Goal: Task Accomplishment & Management: Manage account settings

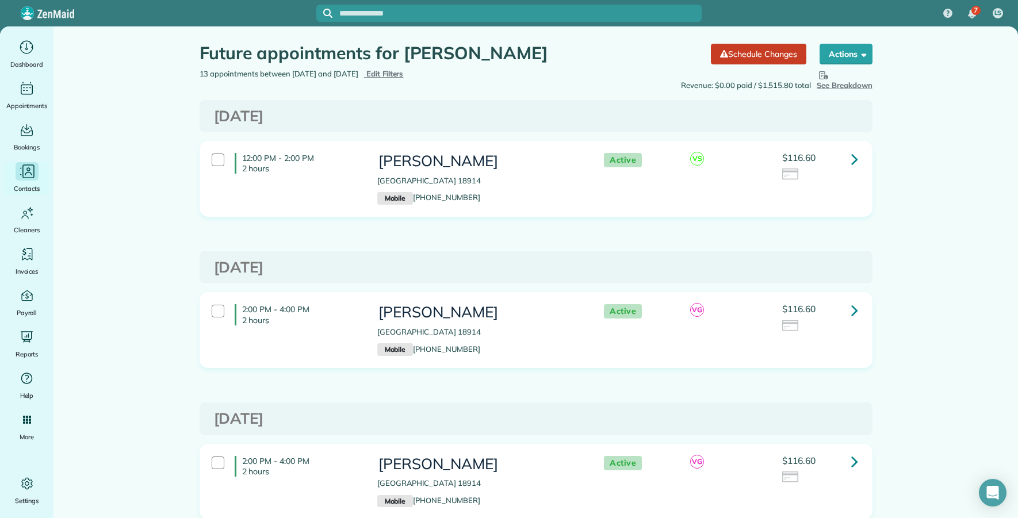
click at [29, 172] on icon "Main" at bounding box center [28, 173] width 7 height 3
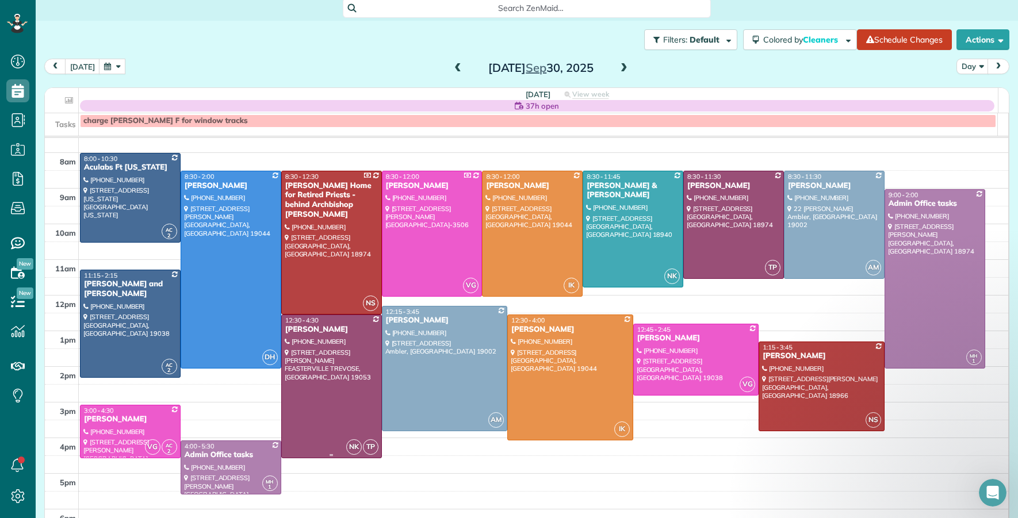
scroll to position [25, 0]
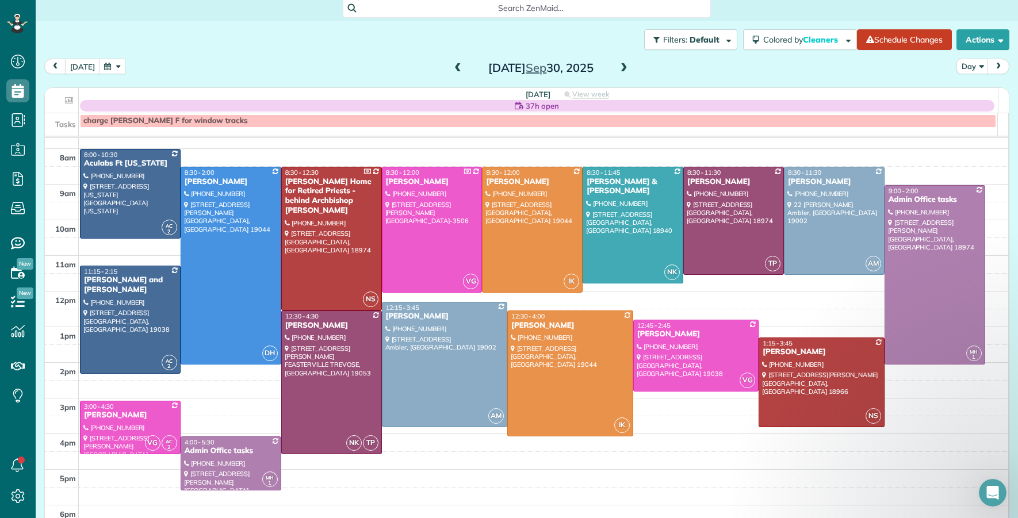
click at [452, 69] on span at bounding box center [458, 68] width 13 height 10
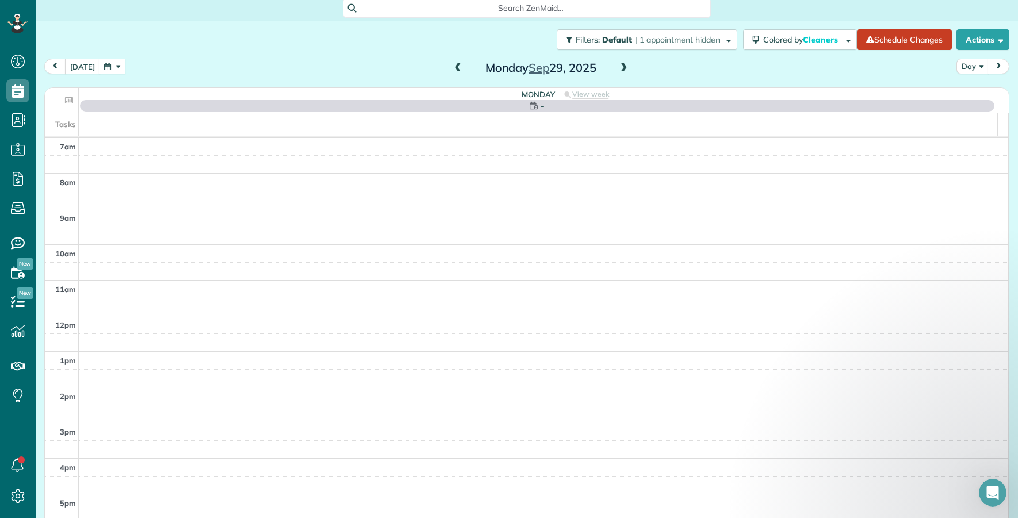
click at [452, 70] on span at bounding box center [458, 68] width 13 height 10
click at [452, 69] on span at bounding box center [458, 68] width 13 height 10
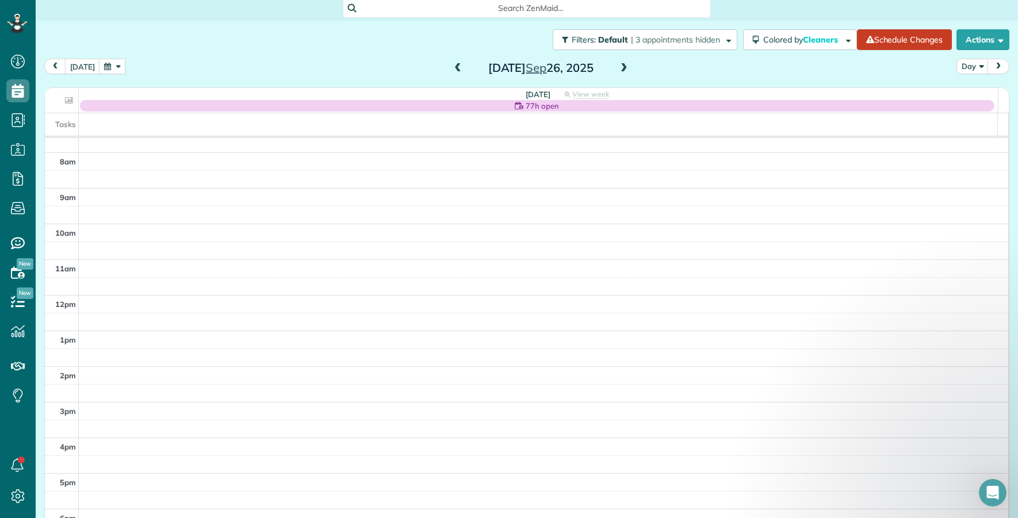
scroll to position [41, 0]
click at [619, 67] on span at bounding box center [624, 68] width 13 height 10
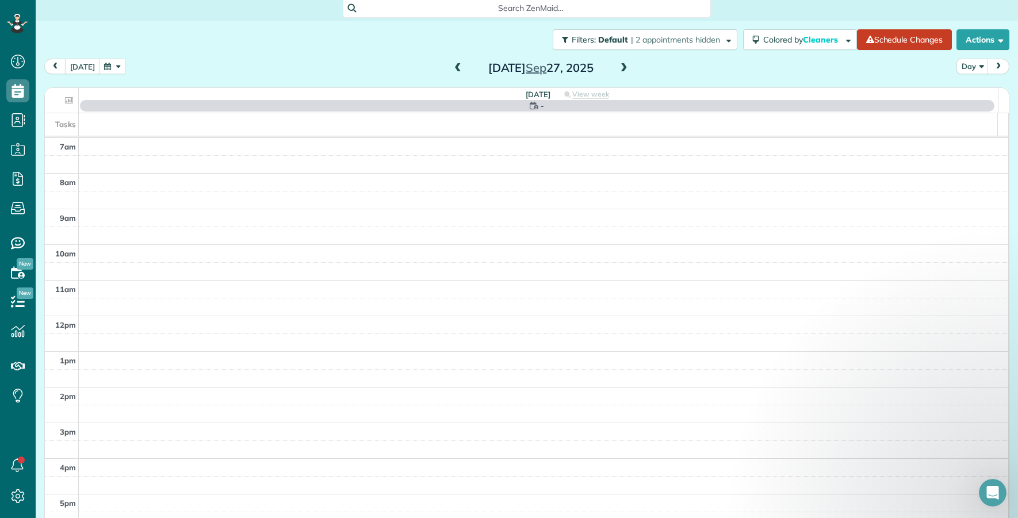
click at [453, 66] on span at bounding box center [458, 68] width 13 height 10
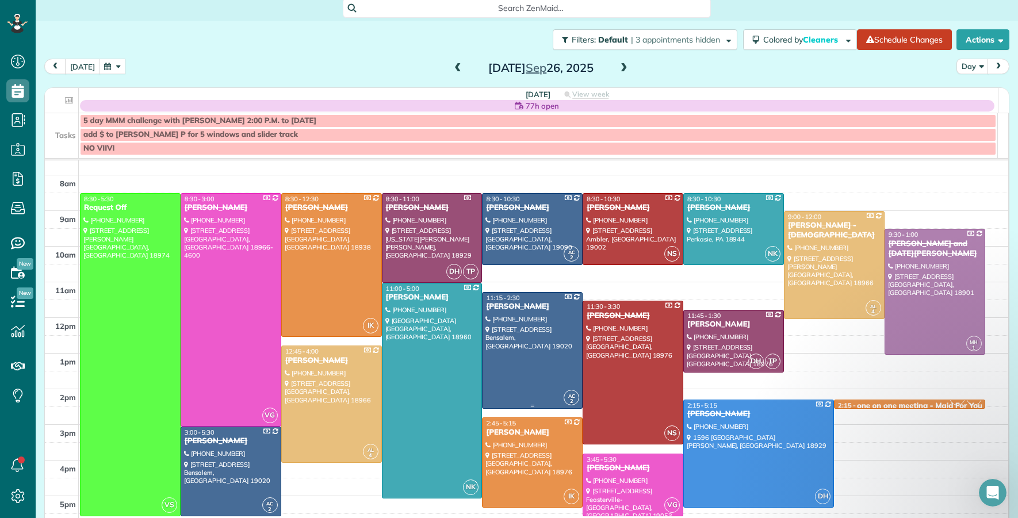
scroll to position [44, 0]
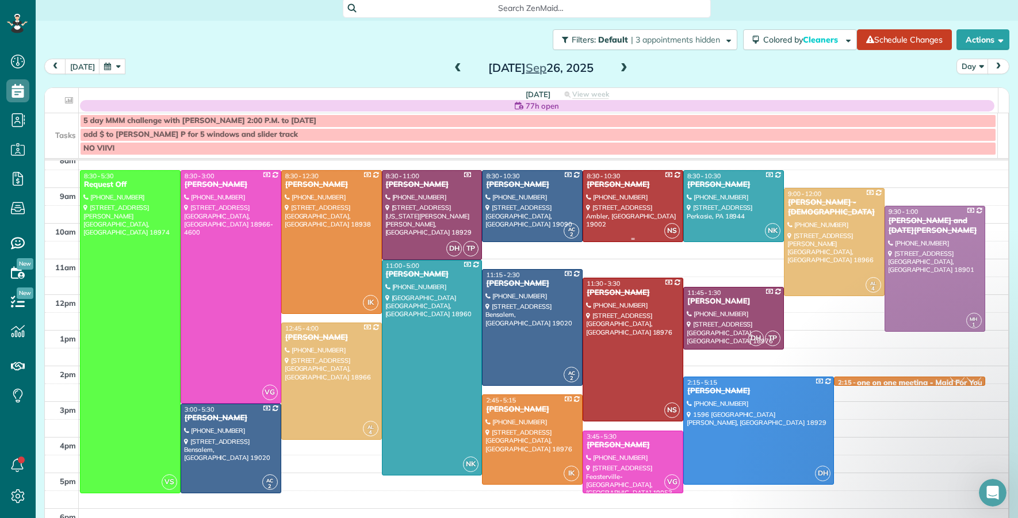
click at [605, 187] on div "Eric DeLone" at bounding box center [633, 185] width 94 height 10
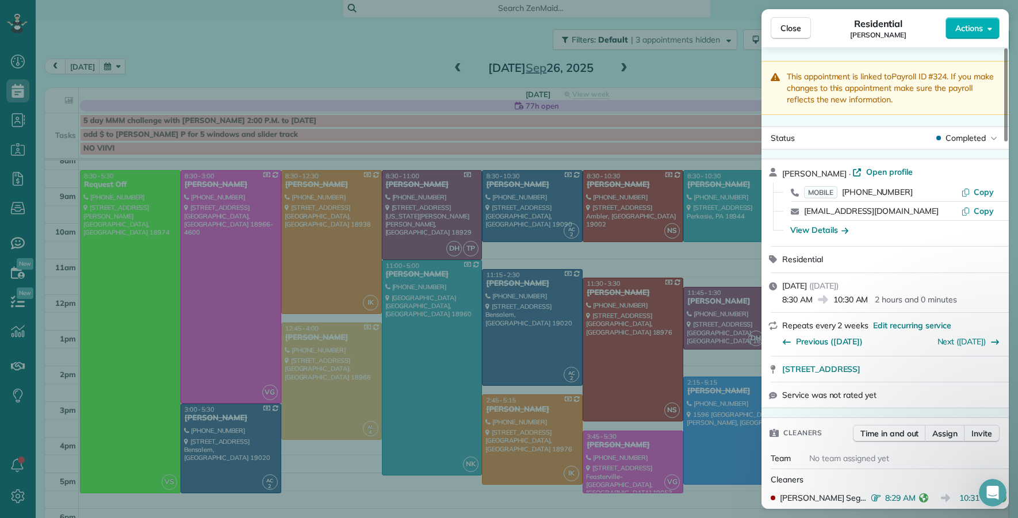
drag, startPoint x: 793, startPoint y: 33, endPoint x: 762, endPoint y: 84, distance: 59.6
click at [793, 33] on span "Close" at bounding box center [791, 28] width 21 height 12
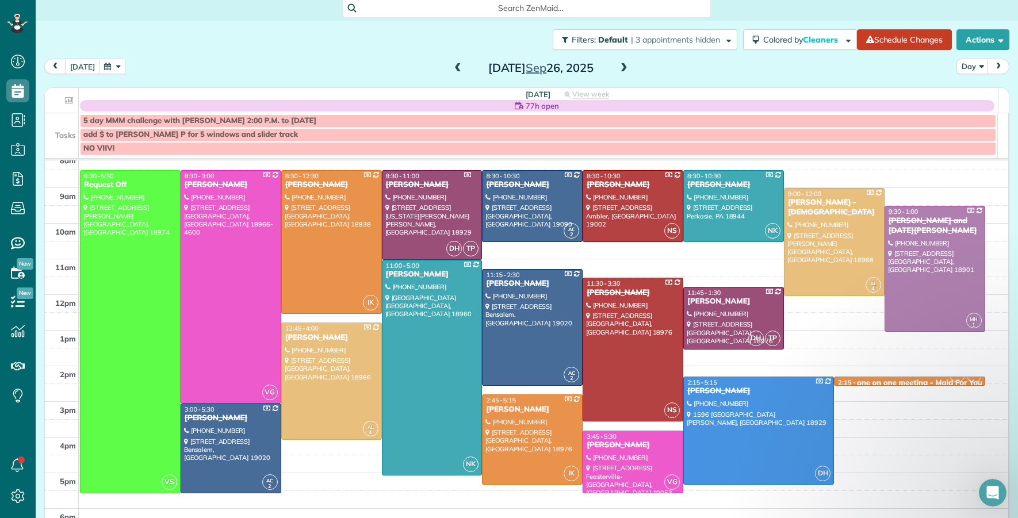
click at [452, 70] on span at bounding box center [458, 68] width 13 height 10
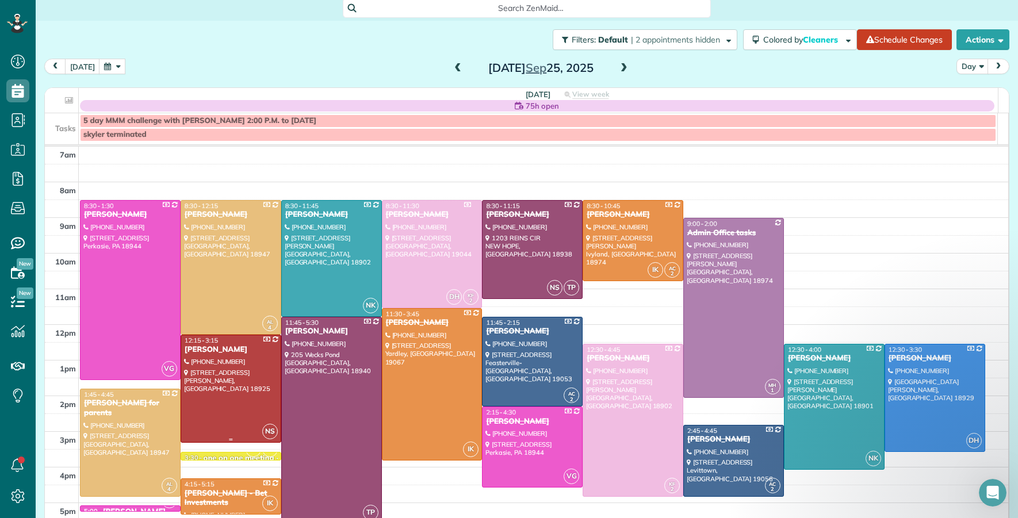
click at [222, 347] on div "Cynthia Estep" at bounding box center [231, 350] width 94 height 10
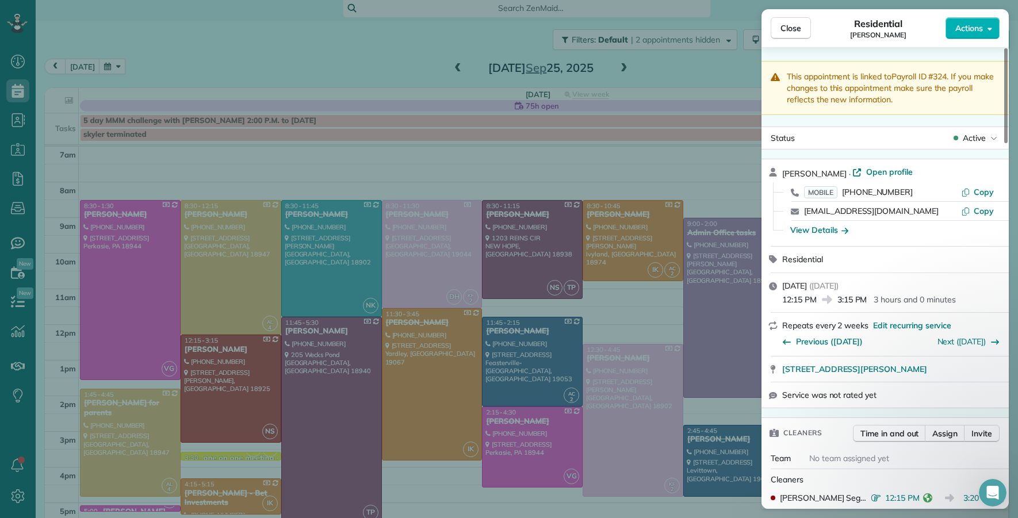
drag, startPoint x: 786, startPoint y: 32, endPoint x: 449, endPoint y: 71, distance: 339.4
click at [786, 32] on span "Close" at bounding box center [791, 28] width 21 height 12
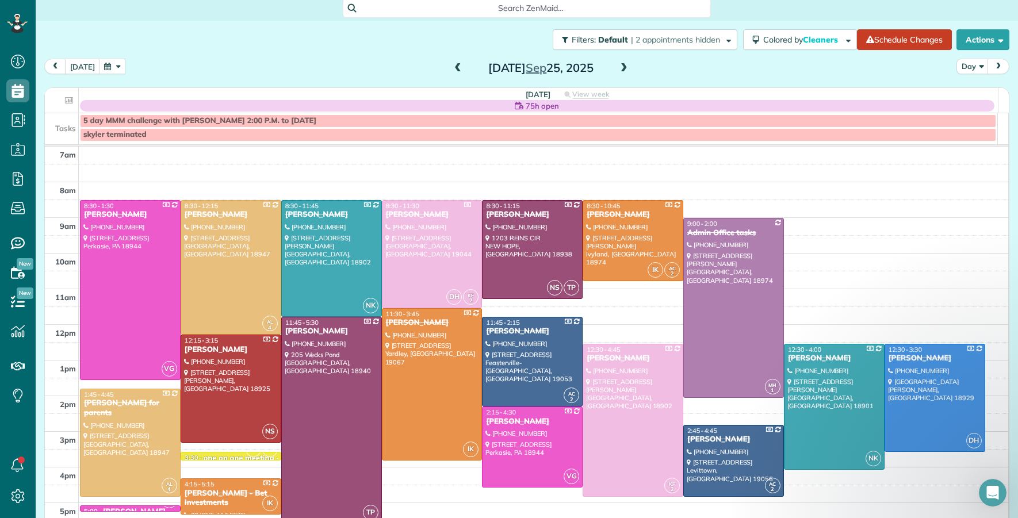
click at [453, 68] on span at bounding box center [458, 68] width 13 height 10
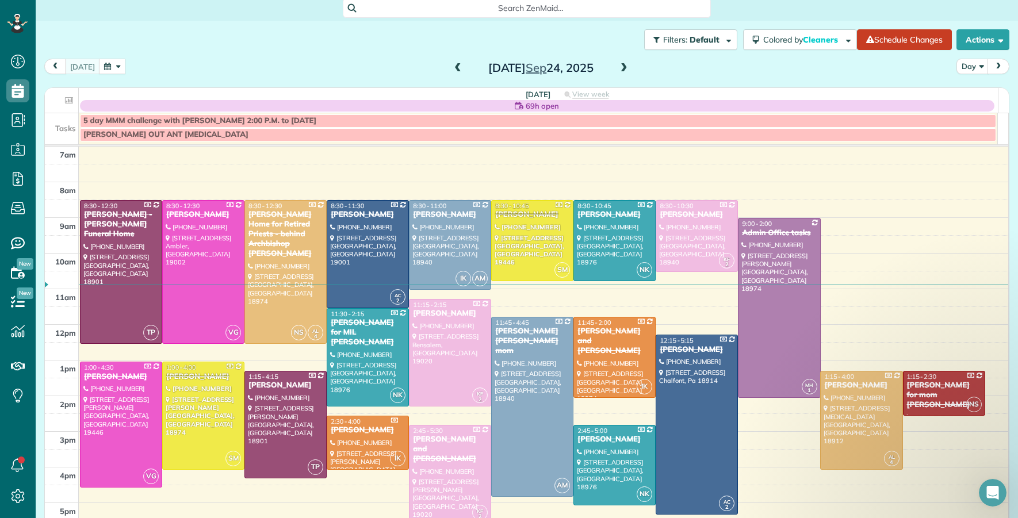
click at [452, 63] on span at bounding box center [458, 68] width 13 height 10
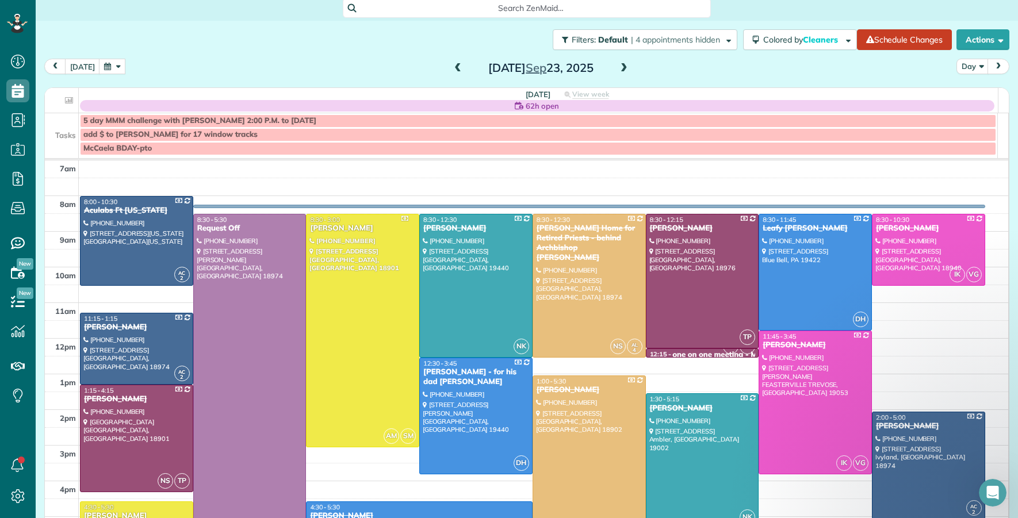
click at [453, 66] on span at bounding box center [458, 68] width 13 height 10
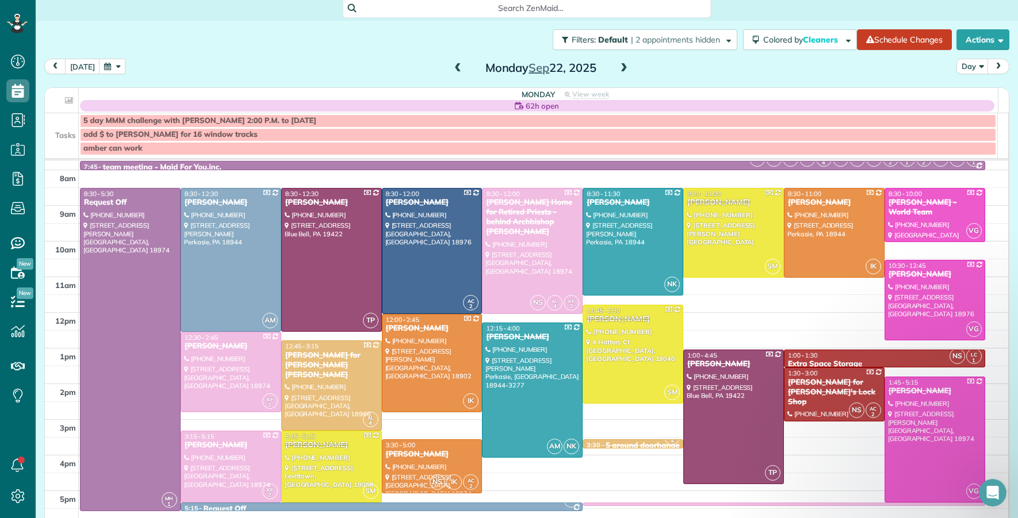
scroll to position [23, 0]
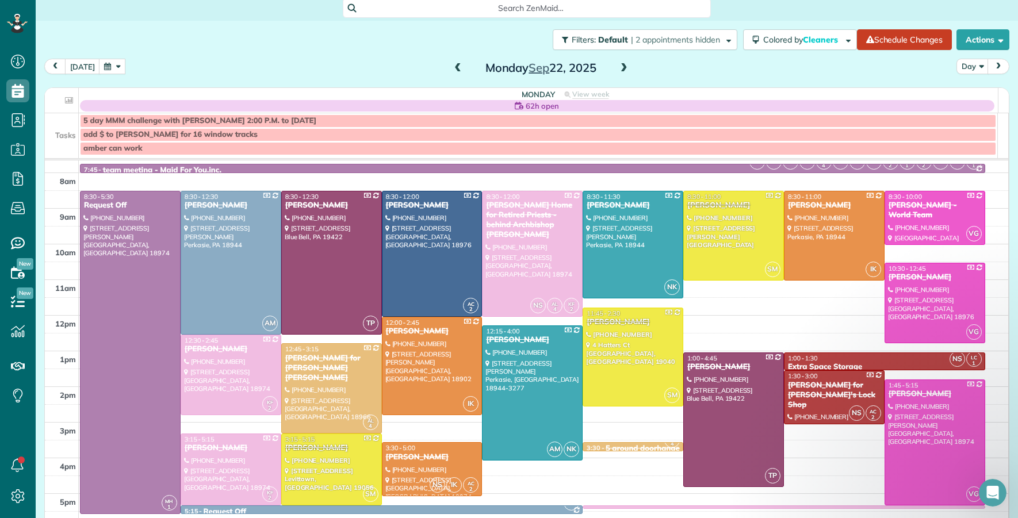
click at [452, 68] on span at bounding box center [458, 68] width 13 height 10
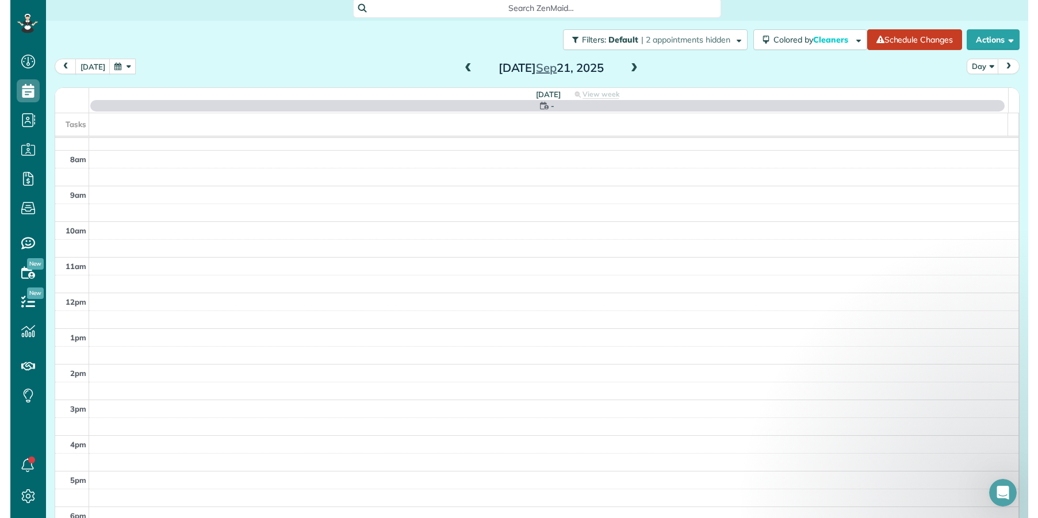
scroll to position [0, 0]
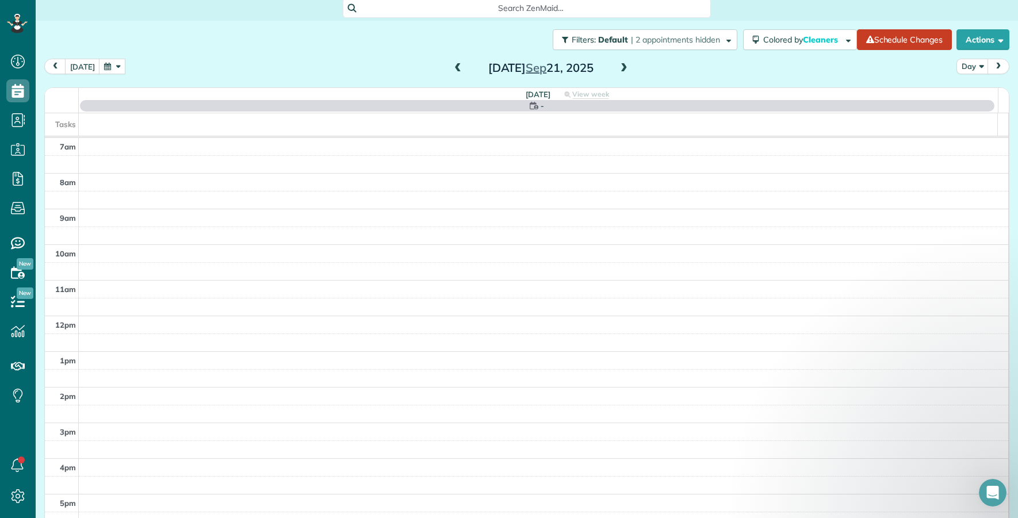
click at [452, 69] on span at bounding box center [458, 68] width 13 height 10
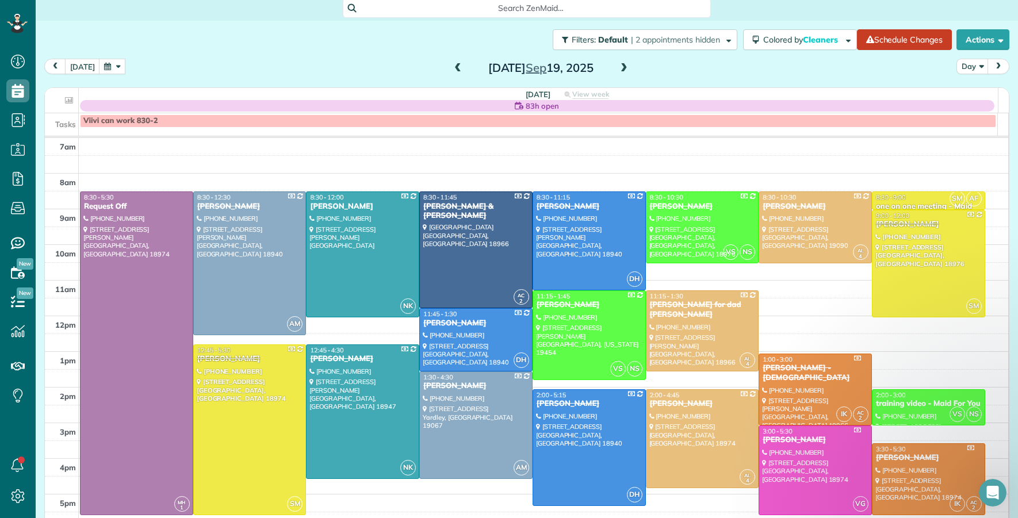
click at [618, 64] on span at bounding box center [624, 68] width 13 height 10
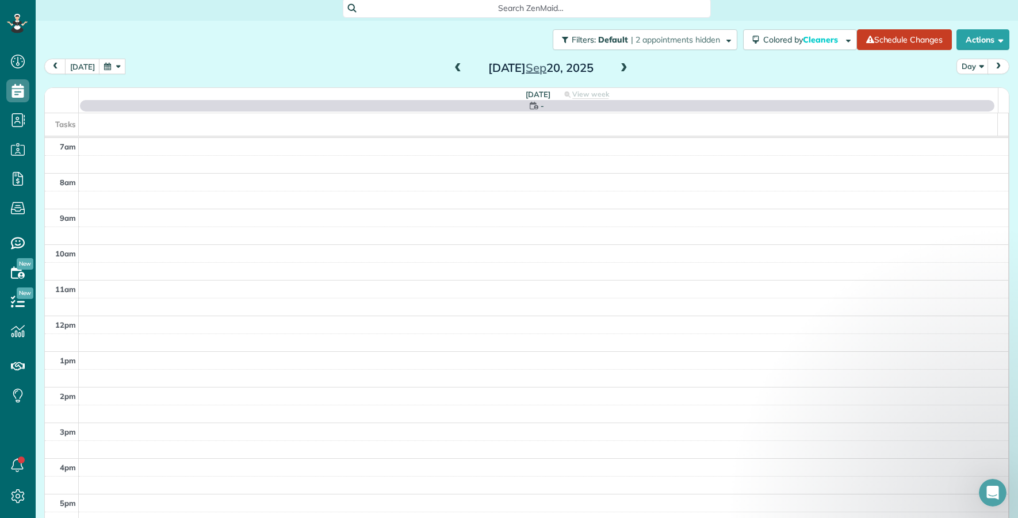
click at [618, 64] on span at bounding box center [624, 68] width 13 height 10
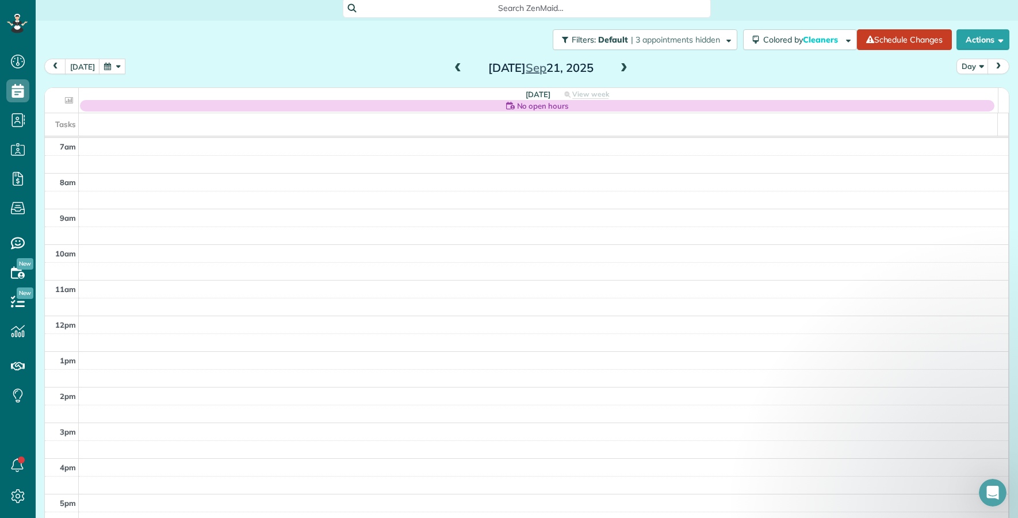
click at [618, 64] on span at bounding box center [624, 68] width 13 height 10
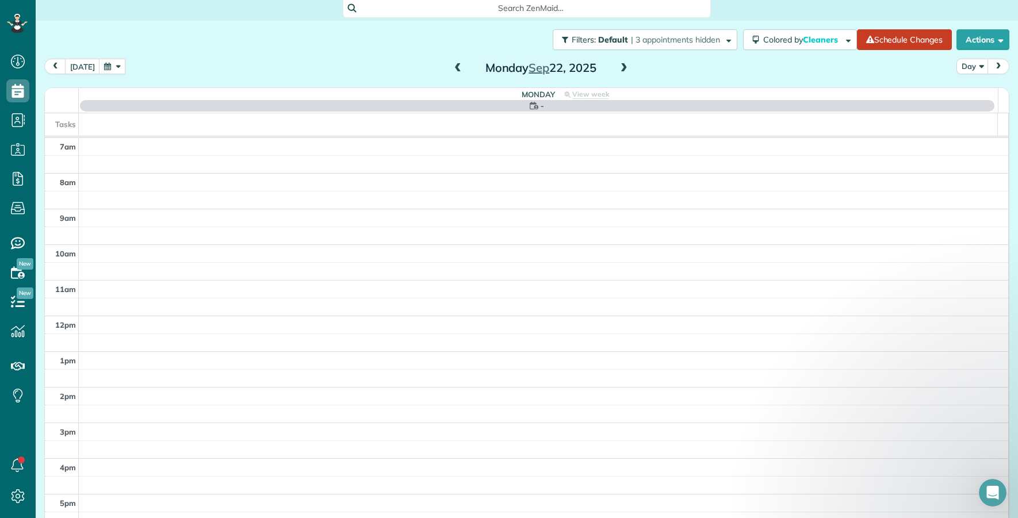
click at [618, 64] on span at bounding box center [624, 68] width 13 height 10
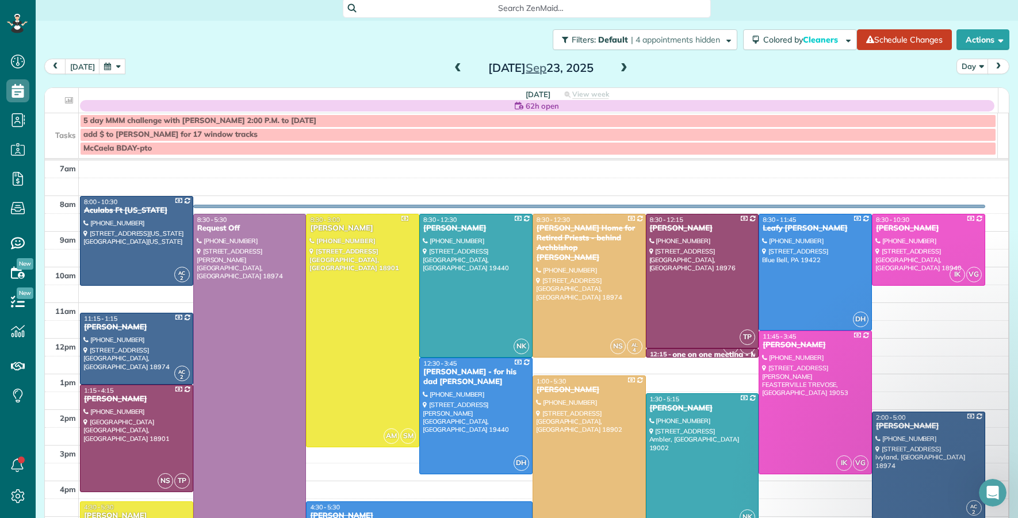
click at [618, 67] on span at bounding box center [624, 68] width 13 height 10
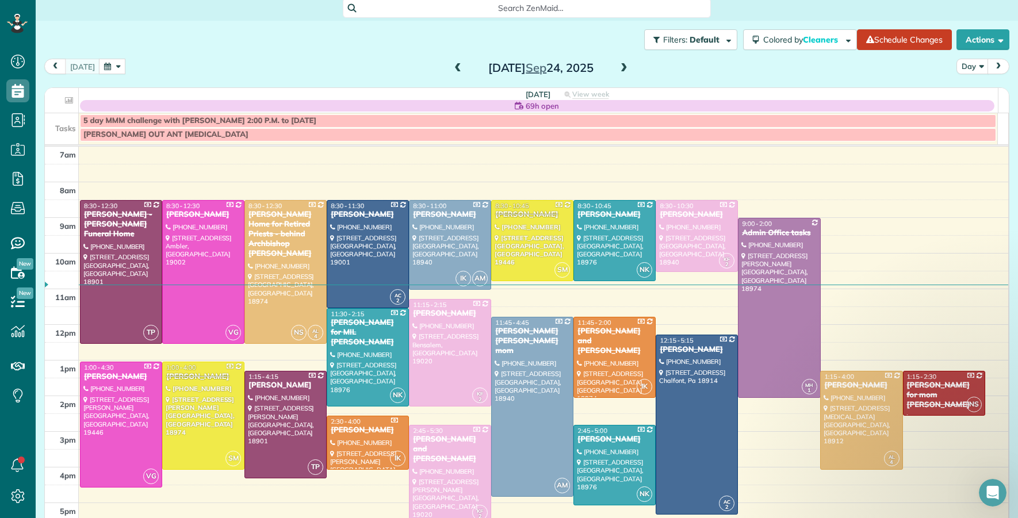
click at [618, 67] on span at bounding box center [624, 68] width 13 height 10
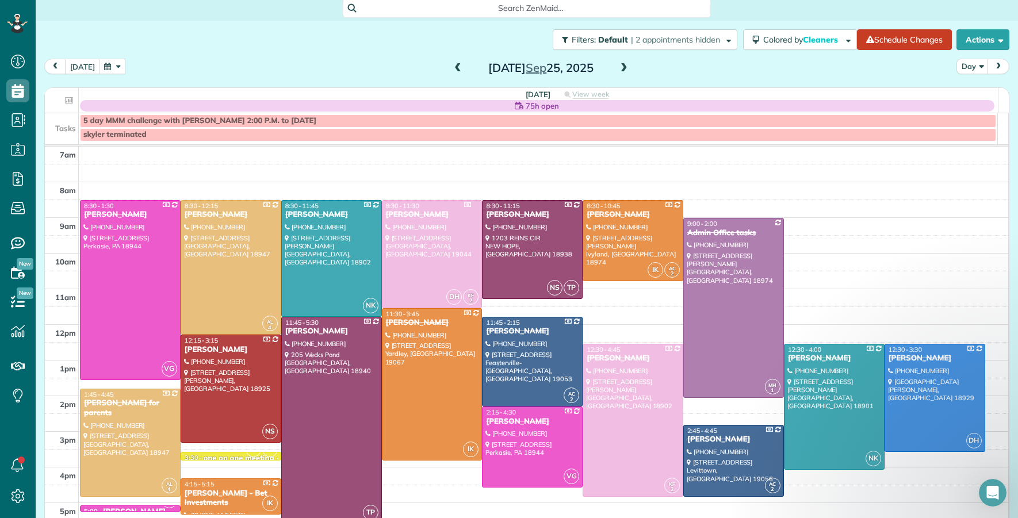
click at [609, 66] on div "Thursday Sep 25, 2025" at bounding box center [541, 68] width 184 height 18
click at [618, 68] on span at bounding box center [624, 68] width 13 height 10
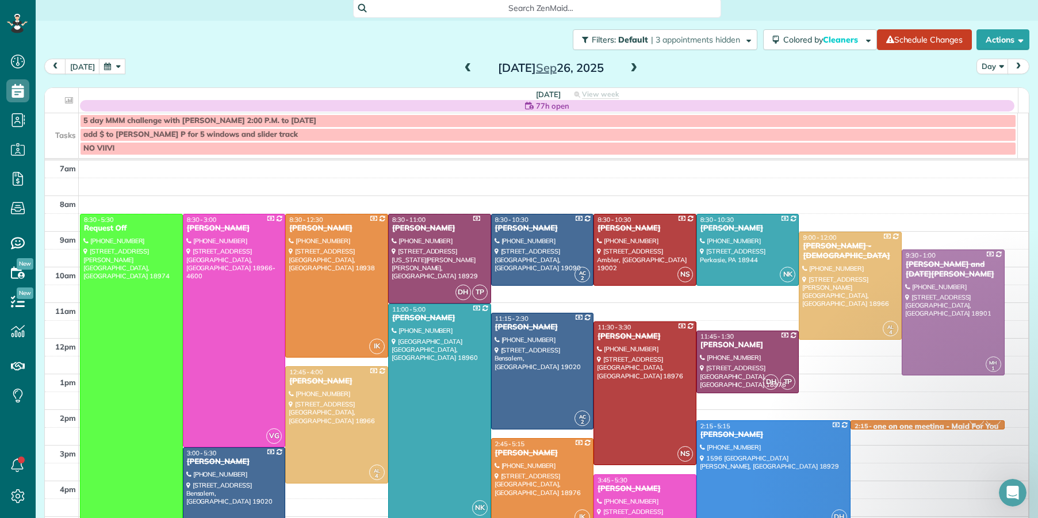
click at [462, 67] on span at bounding box center [468, 68] width 13 height 10
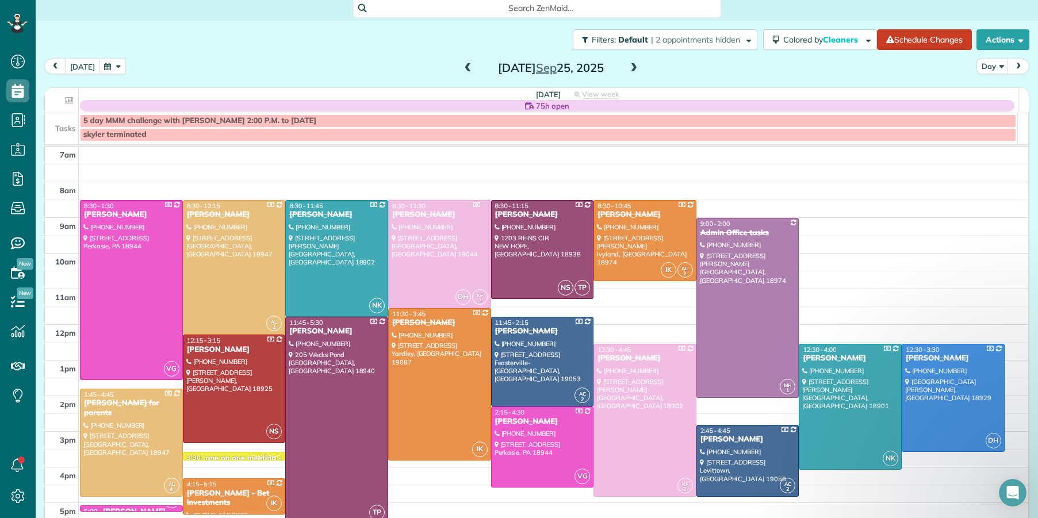
click at [631, 64] on span at bounding box center [634, 68] width 13 height 10
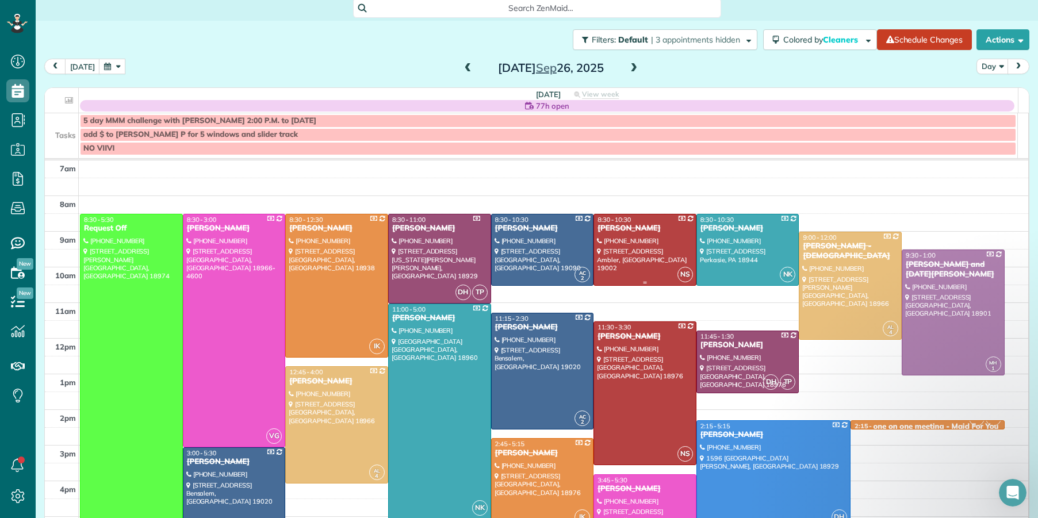
click at [605, 225] on div "Eric DeLone" at bounding box center [645, 229] width 96 height 10
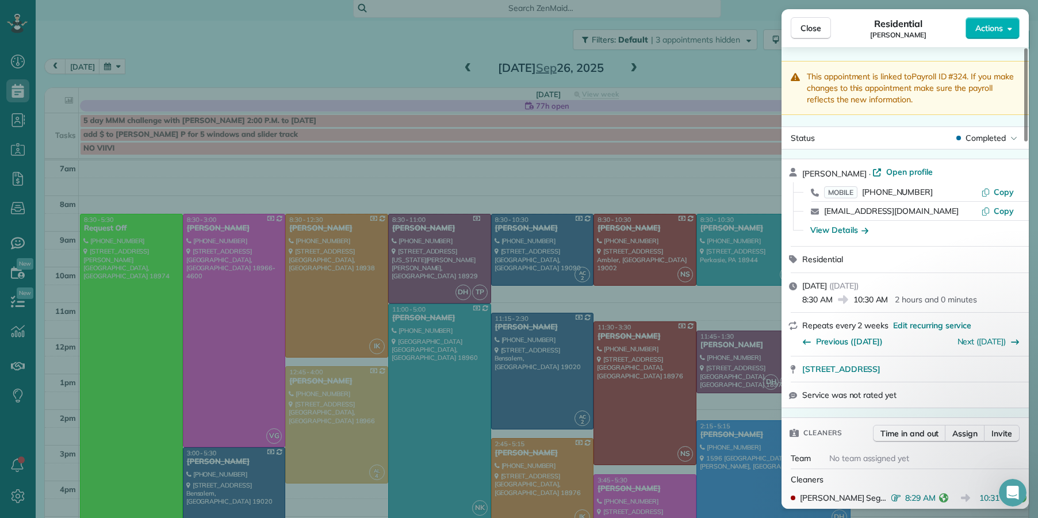
scroll to position [1247, 0]
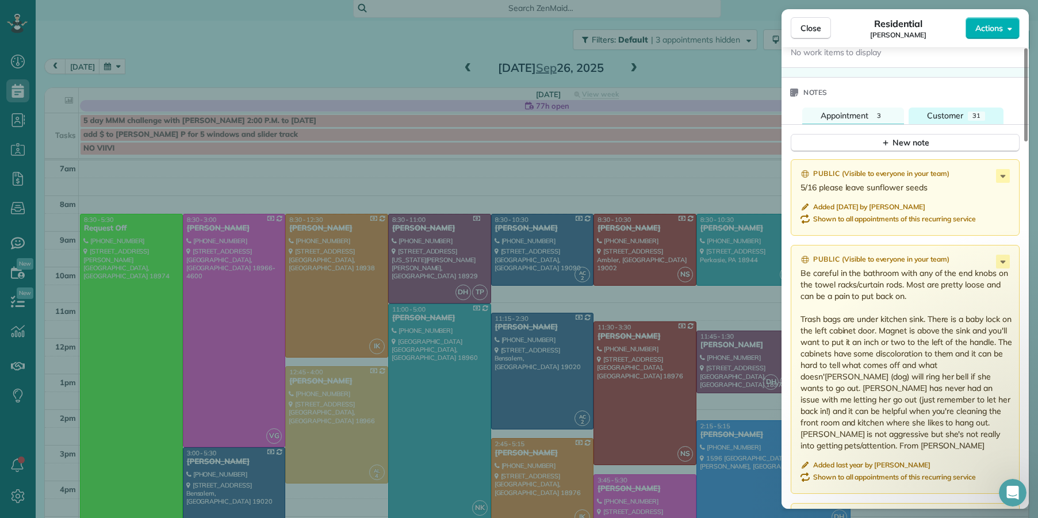
click at [954, 117] on span "Customer" at bounding box center [945, 115] width 36 height 10
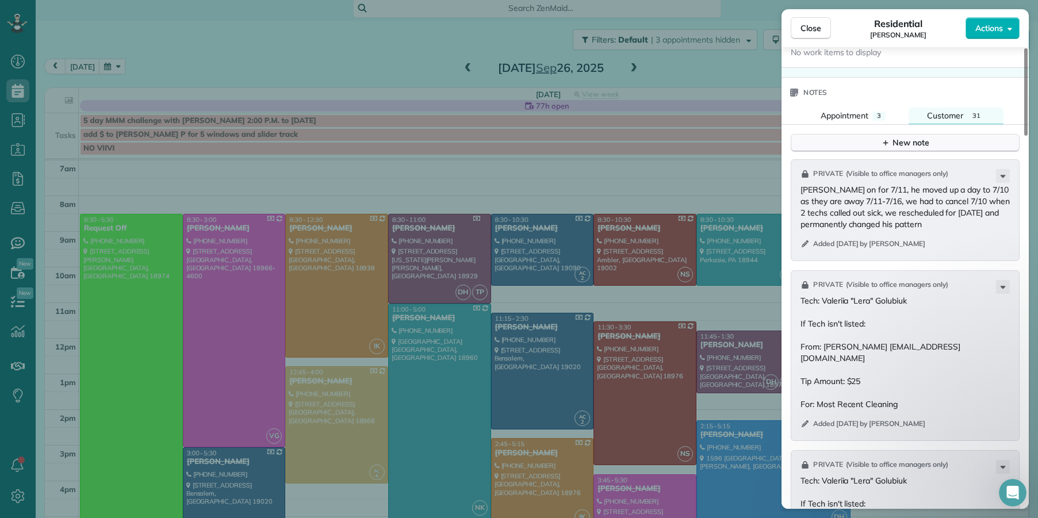
click at [920, 147] on div "New note" at bounding box center [905, 143] width 48 height 12
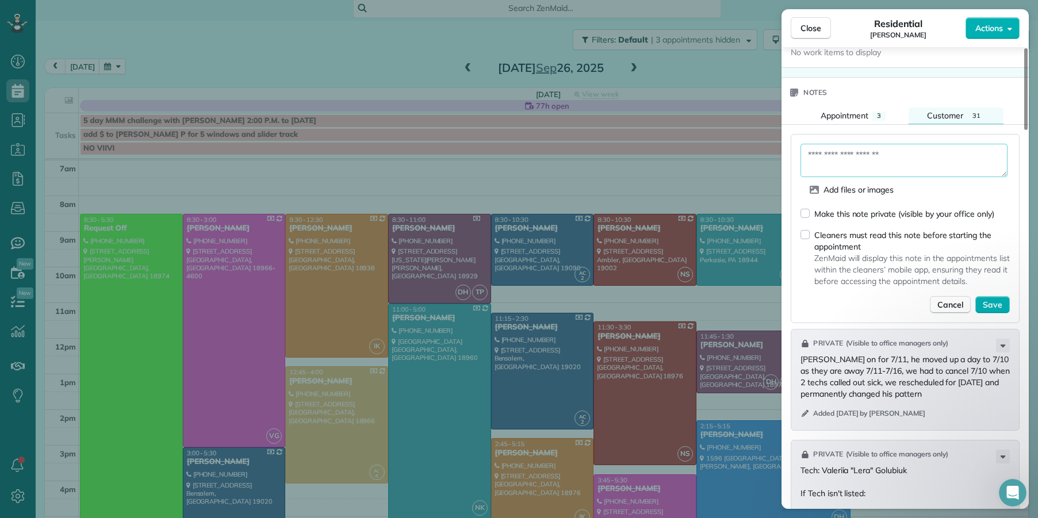
click at [857, 170] on textarea at bounding box center [904, 160] width 207 height 33
drag, startPoint x: 825, startPoint y: 175, endPoint x: 825, endPoint y: 201, distance: 25.9
click at [825, 175] on textarea "**********" at bounding box center [904, 160] width 207 height 33
click at [892, 171] on textarea "**********" at bounding box center [904, 160] width 207 height 33
type textarea "**********"
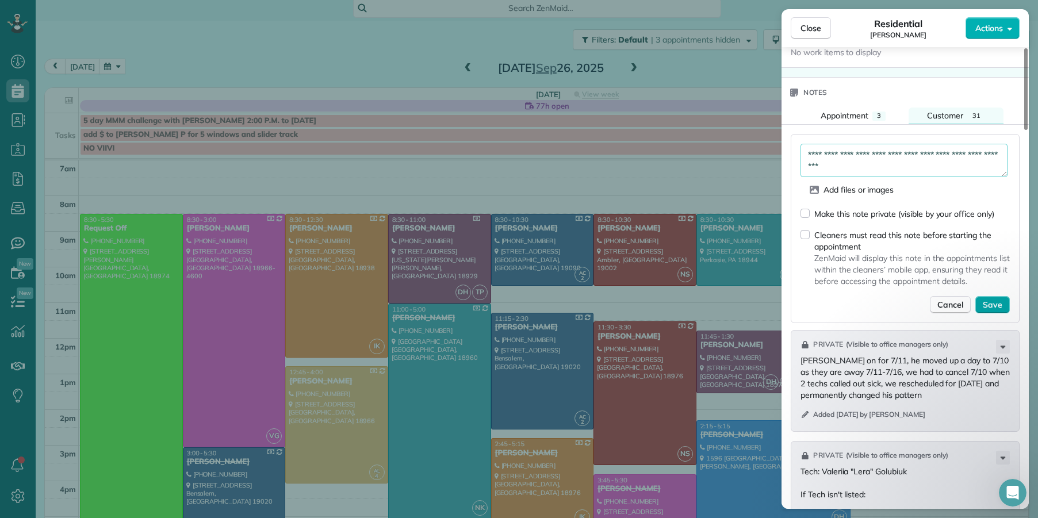
click at [993, 311] on span "Save" at bounding box center [993, 305] width 20 height 12
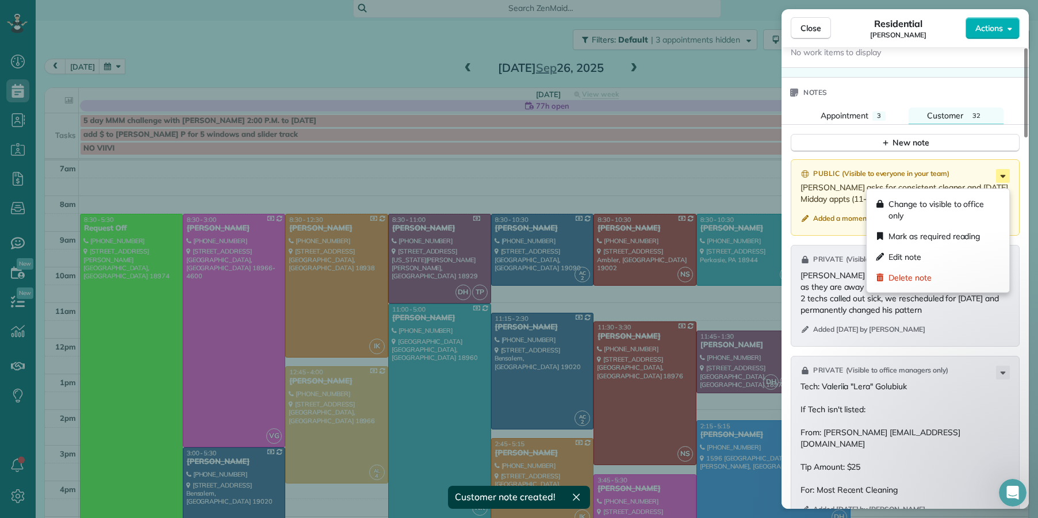
click at [1003, 183] on icon at bounding box center [1003, 176] width 14 height 14
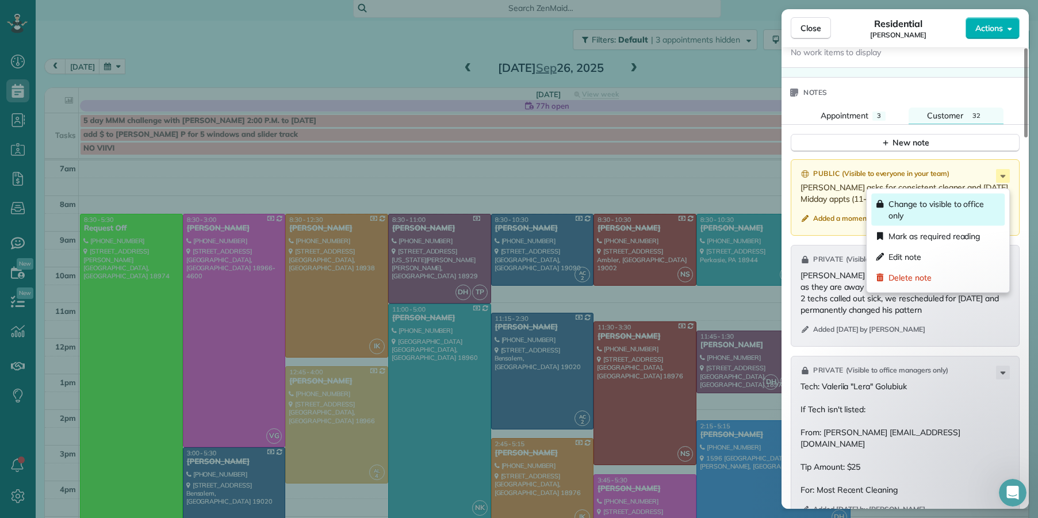
click at [969, 212] on span "Change to visible to office only" at bounding box center [945, 209] width 112 height 23
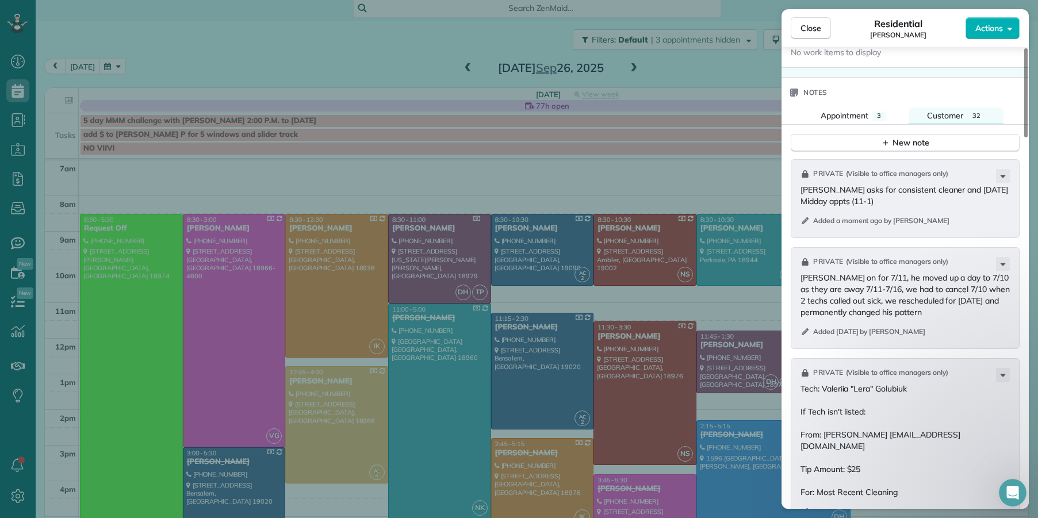
drag, startPoint x: 800, startPoint y: 35, endPoint x: 551, endPoint y: 280, distance: 350.2
click at [800, 35] on button "Close" at bounding box center [811, 28] width 40 height 22
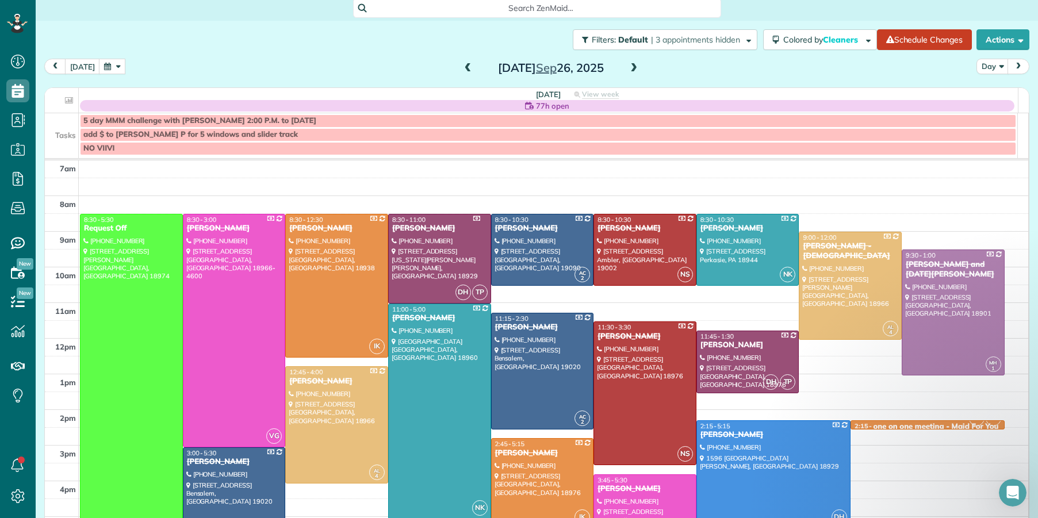
click at [628, 67] on span at bounding box center [634, 68] width 13 height 10
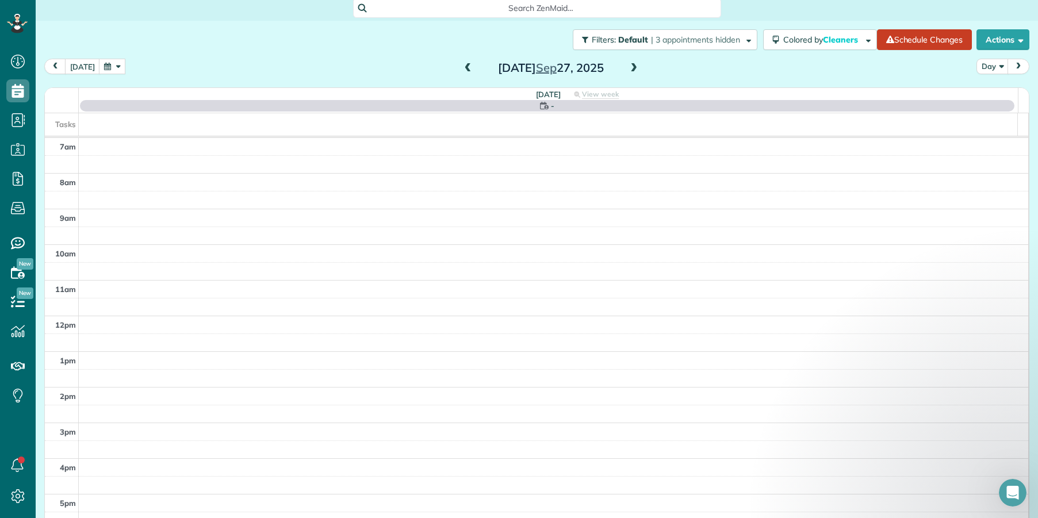
click at [628, 67] on span at bounding box center [634, 68] width 13 height 10
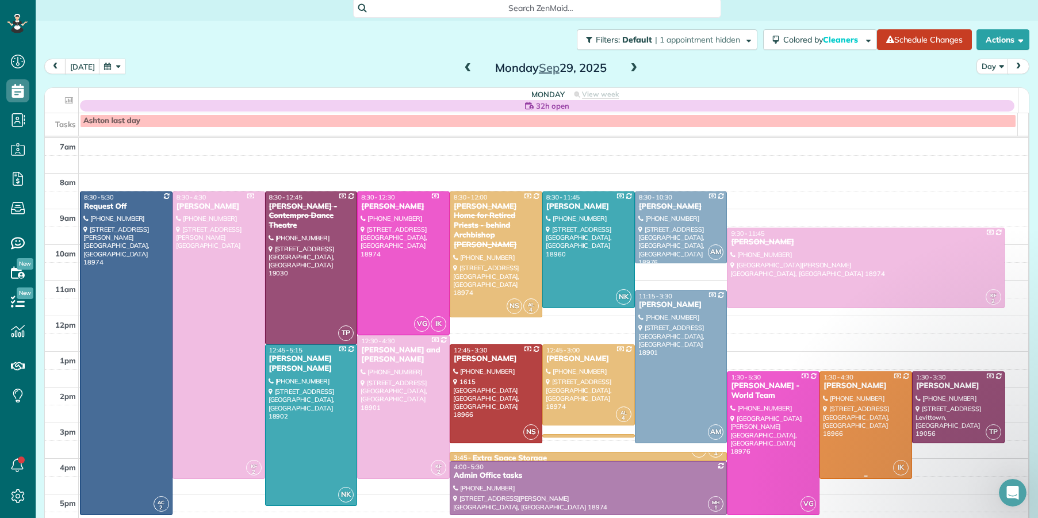
click at [841, 388] on div "Erika Brandt" at bounding box center [866, 386] width 86 height 10
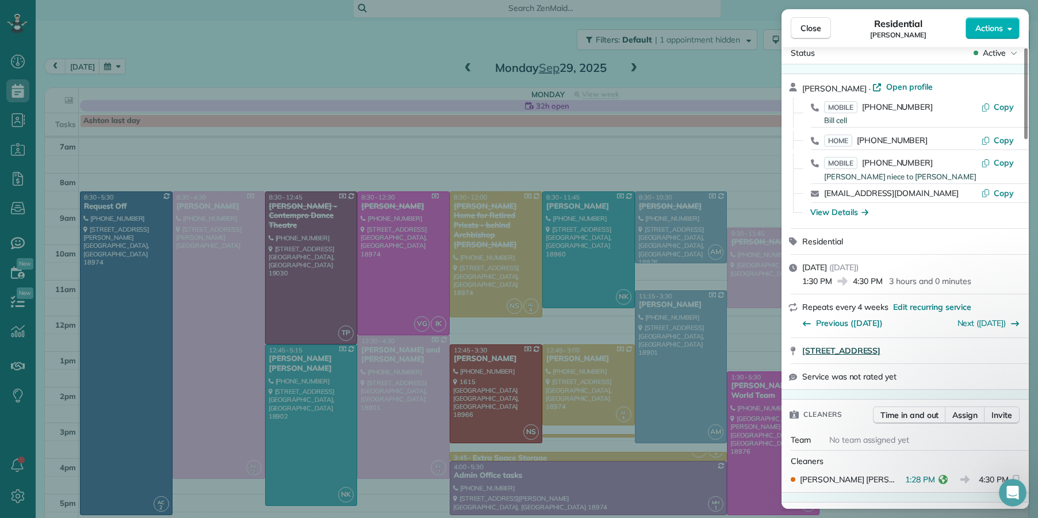
scroll to position [60, 0]
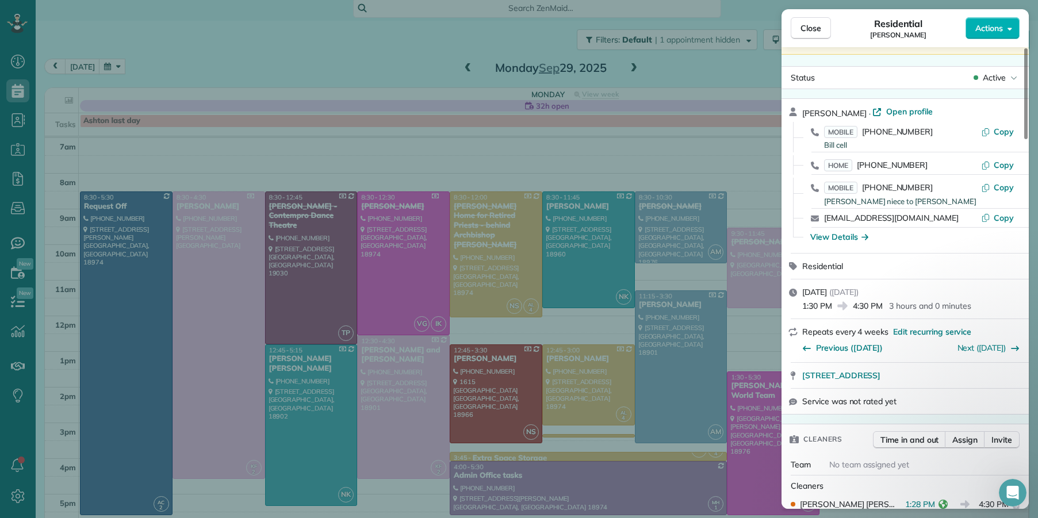
drag, startPoint x: 804, startPoint y: 28, endPoint x: 518, endPoint y: 1, distance: 287.7
click at [805, 29] on span "Close" at bounding box center [811, 28] width 21 height 12
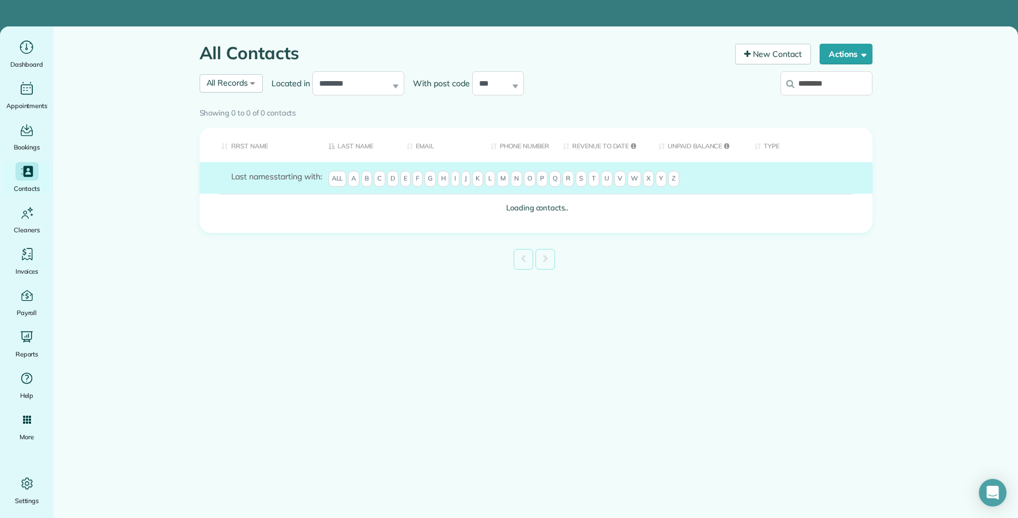
type input "********"
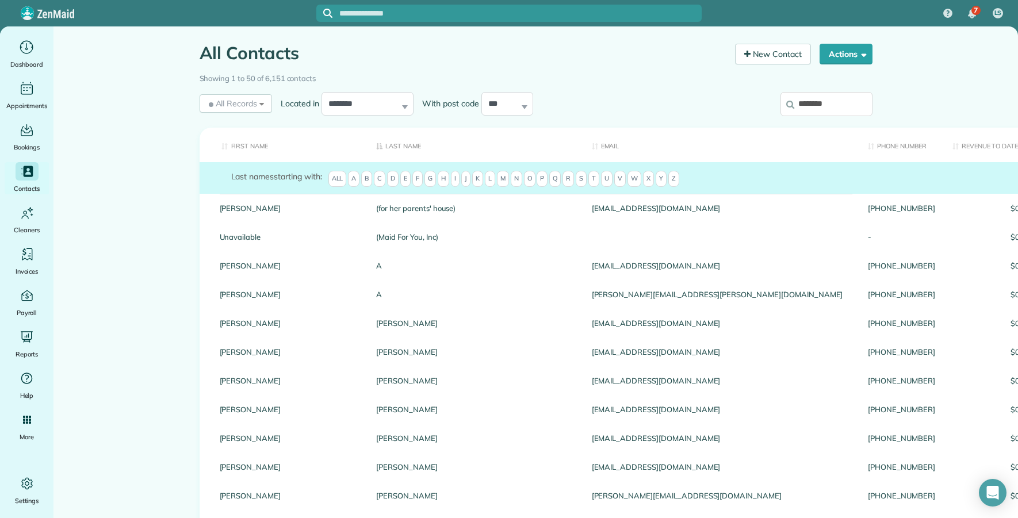
click at [845, 95] on input "********" at bounding box center [827, 104] width 92 height 24
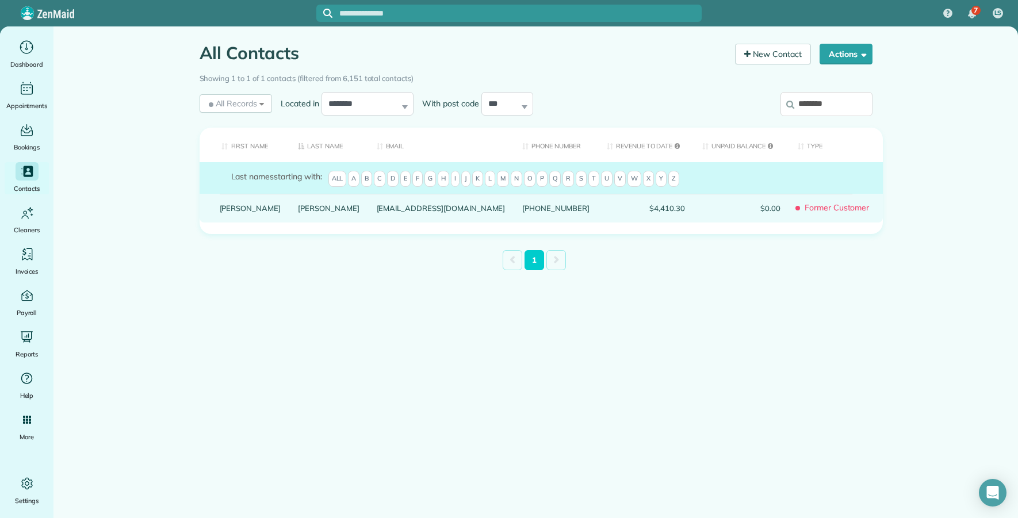
click at [231, 223] on div "Mariane" at bounding box center [250, 208] width 79 height 29
click at [230, 212] on link "Mariane" at bounding box center [251, 208] width 62 height 8
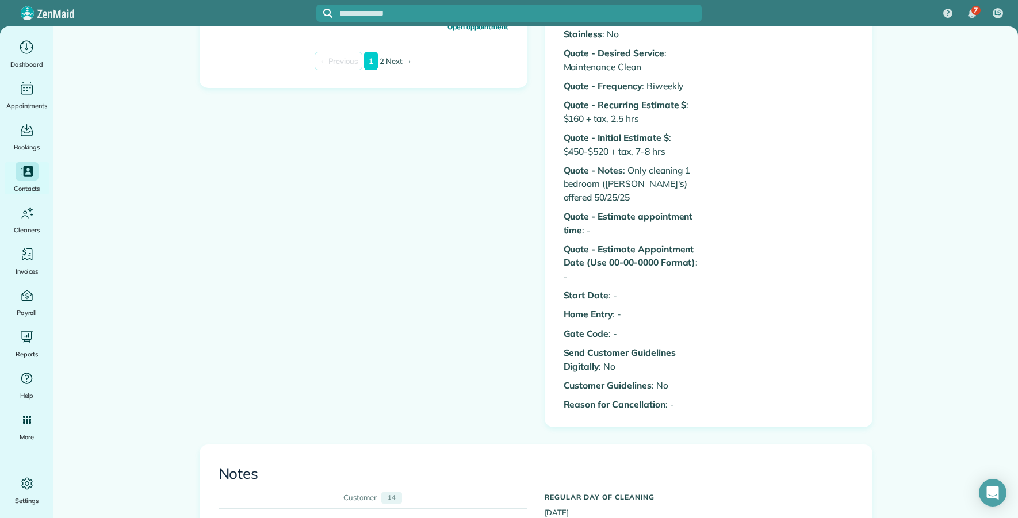
scroll to position [743, 0]
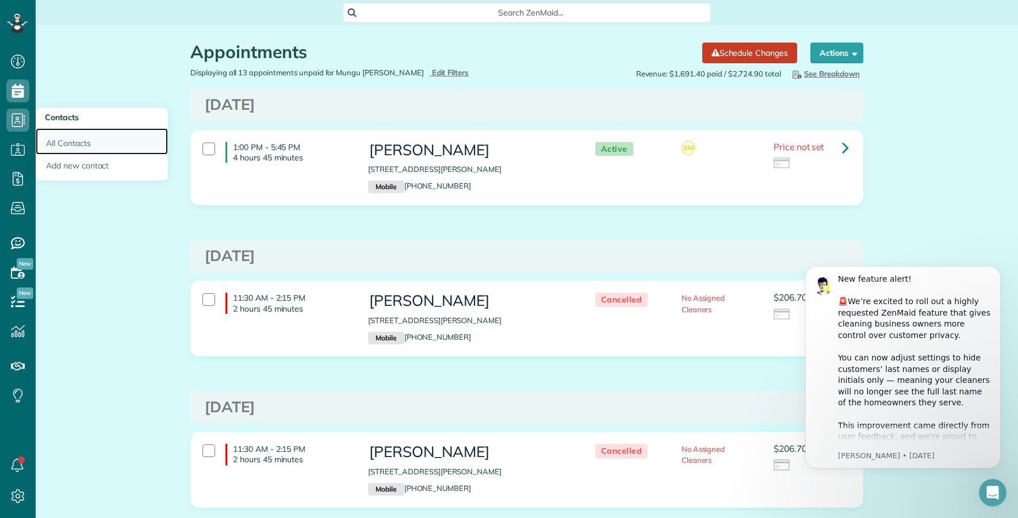
click at [67, 142] on link "All Contacts" at bounding box center [102, 141] width 132 height 26
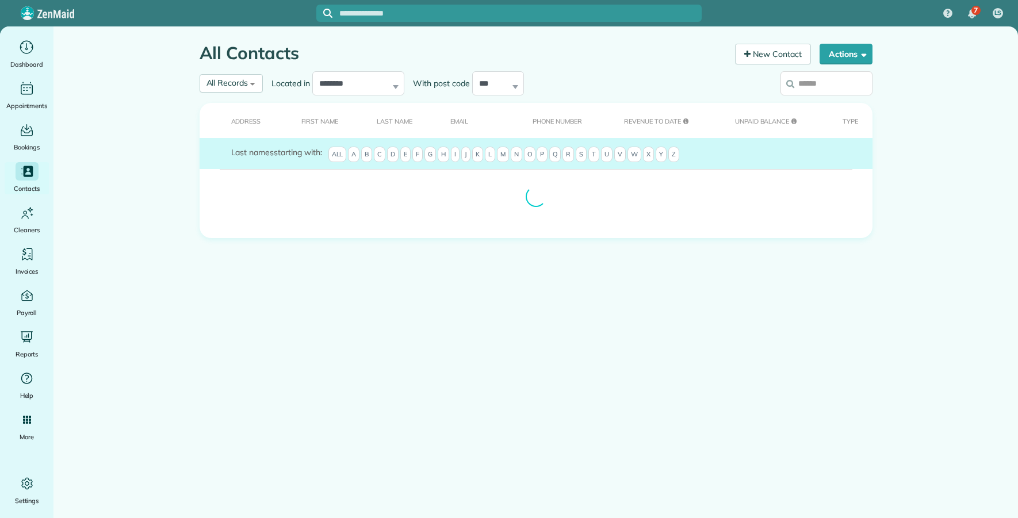
click at [826, 80] on input "search" at bounding box center [827, 83] width 92 height 24
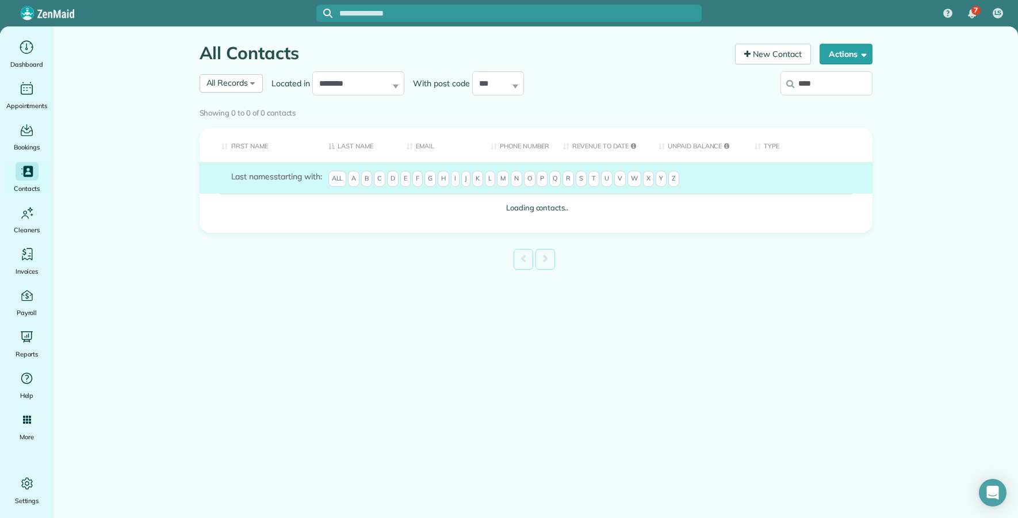
type input "****"
click at [824, 103] on div "Showing 0 to 0 of 0 contacts" at bounding box center [536, 113] width 690 height 21
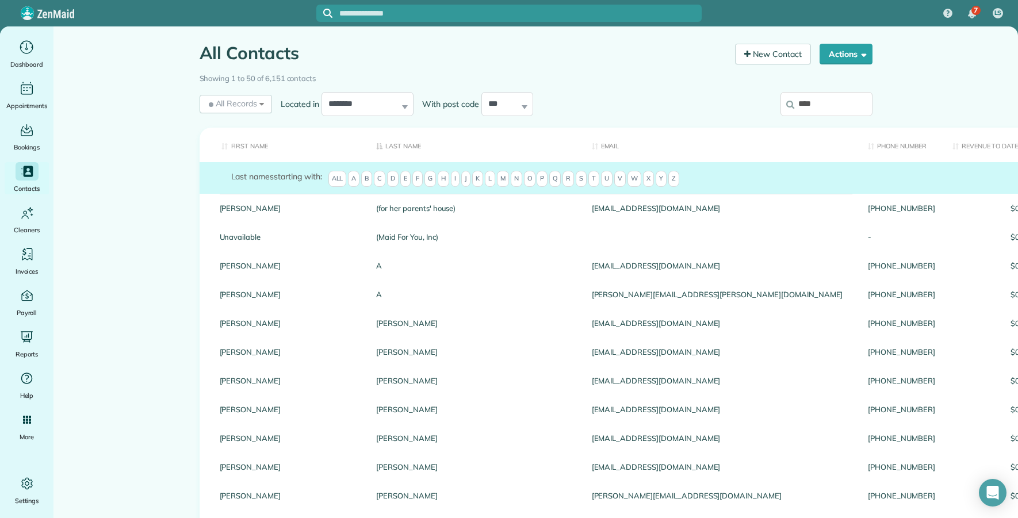
click at [816, 100] on input "****" at bounding box center [827, 104] width 92 height 24
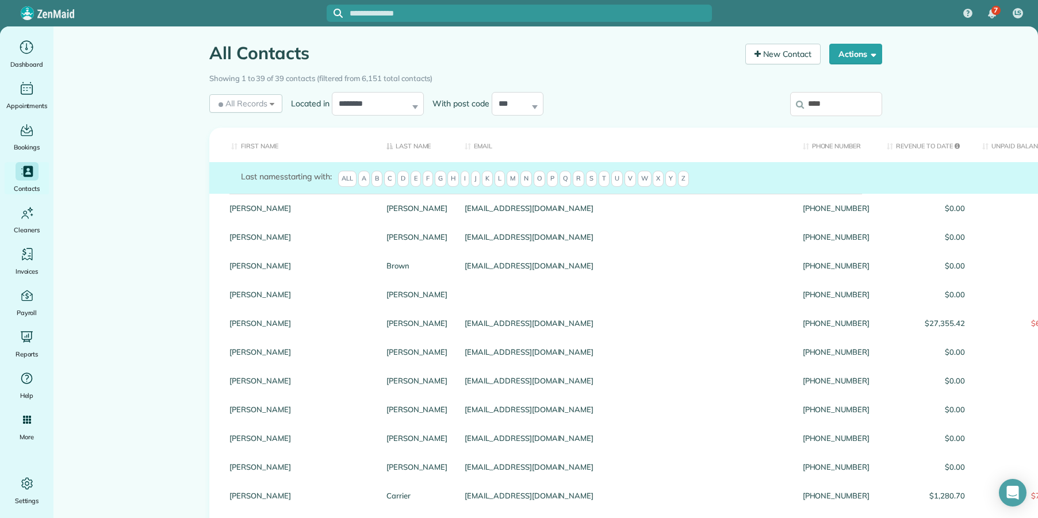
click at [821, 103] on input "****" at bounding box center [836, 104] width 92 height 24
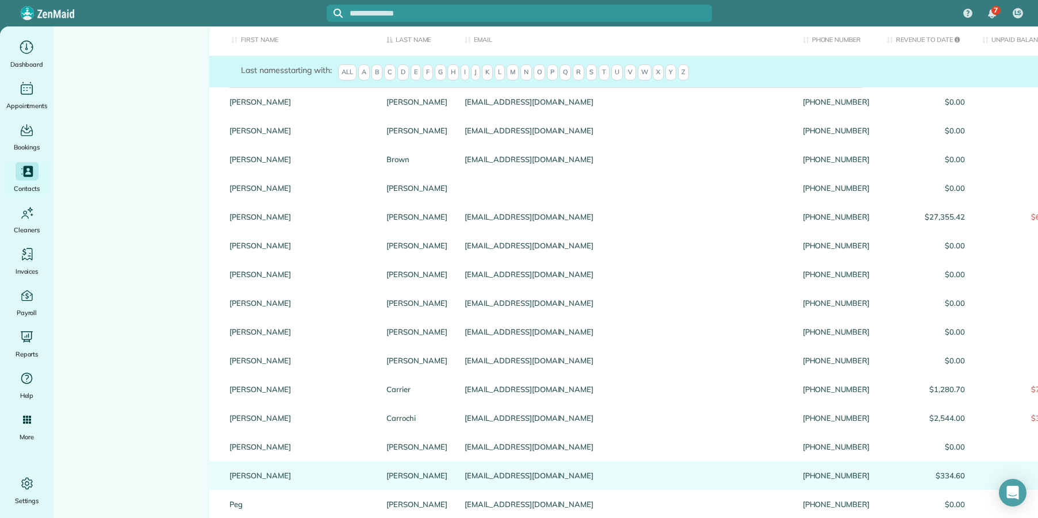
scroll to position [109, 0]
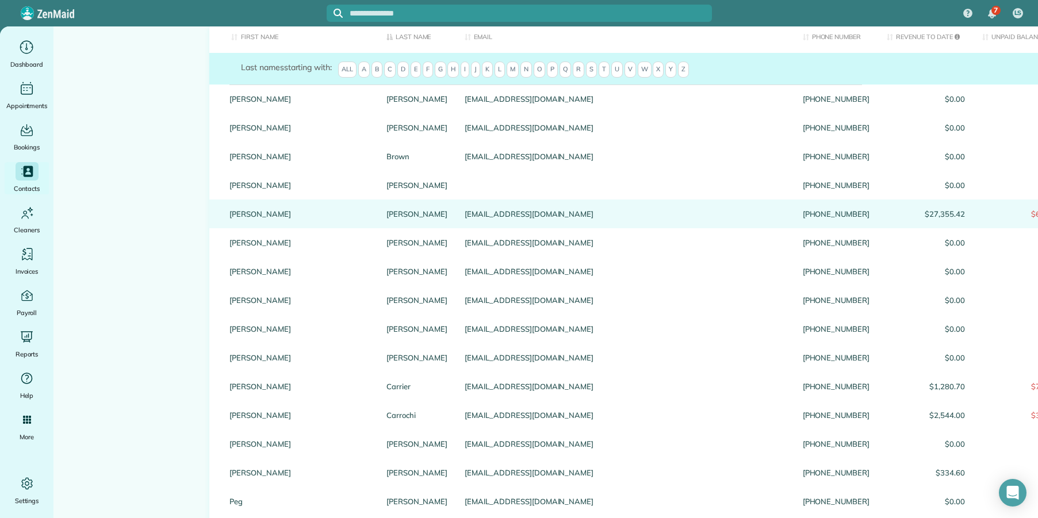
click at [242, 213] on link "[PERSON_NAME]" at bounding box center [300, 214] width 140 height 8
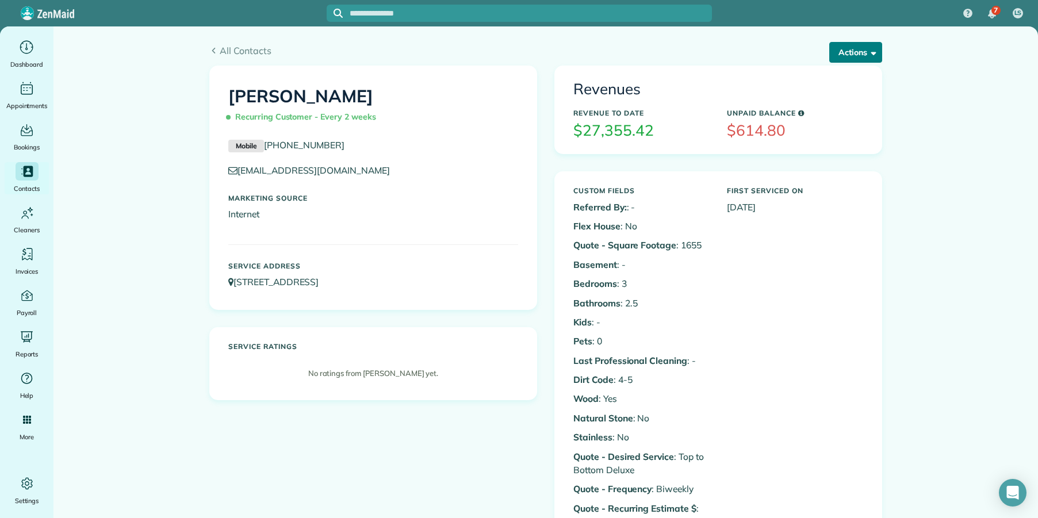
click at [829, 55] on button "Actions" at bounding box center [855, 52] width 53 height 21
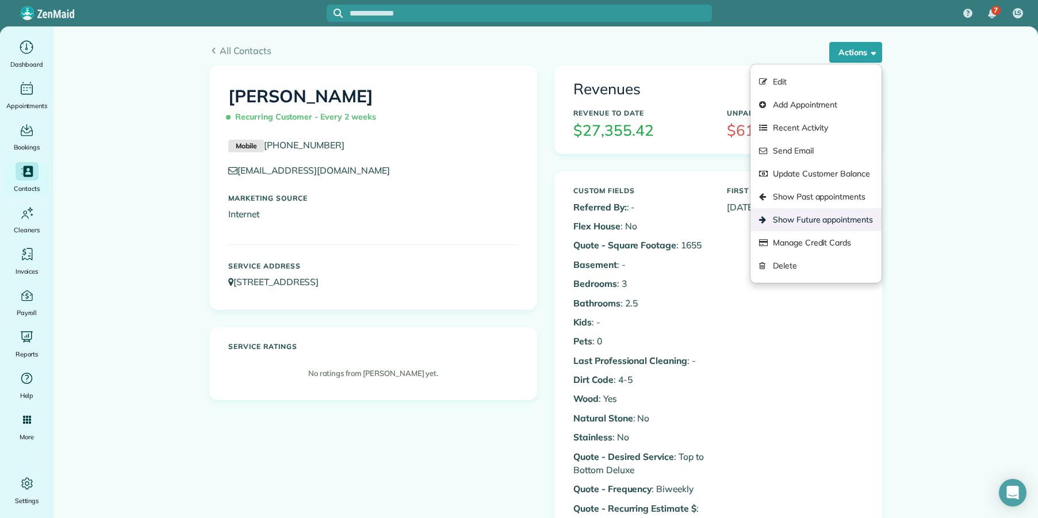
click at [803, 215] on link "Show Future appointments" at bounding box center [816, 219] width 131 height 23
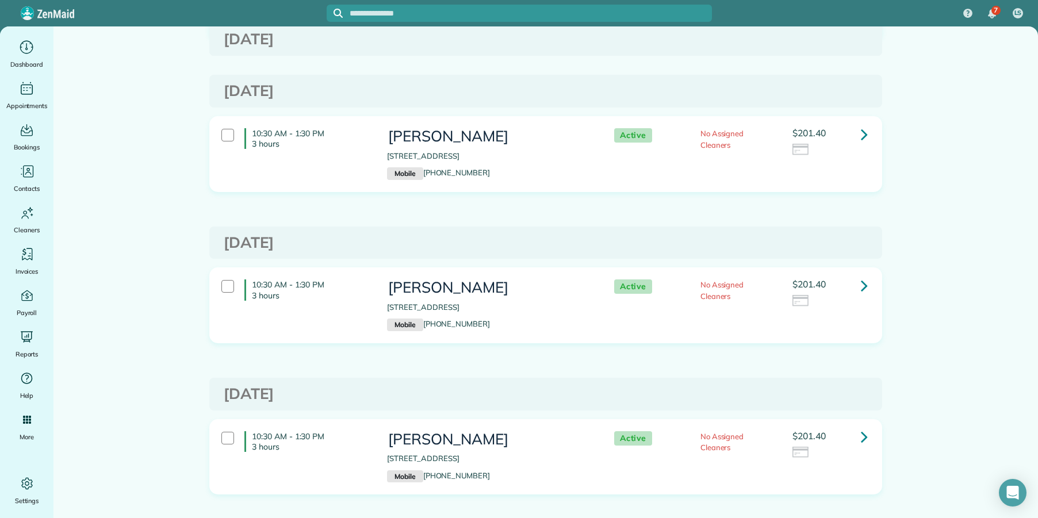
scroll to position [1082, 0]
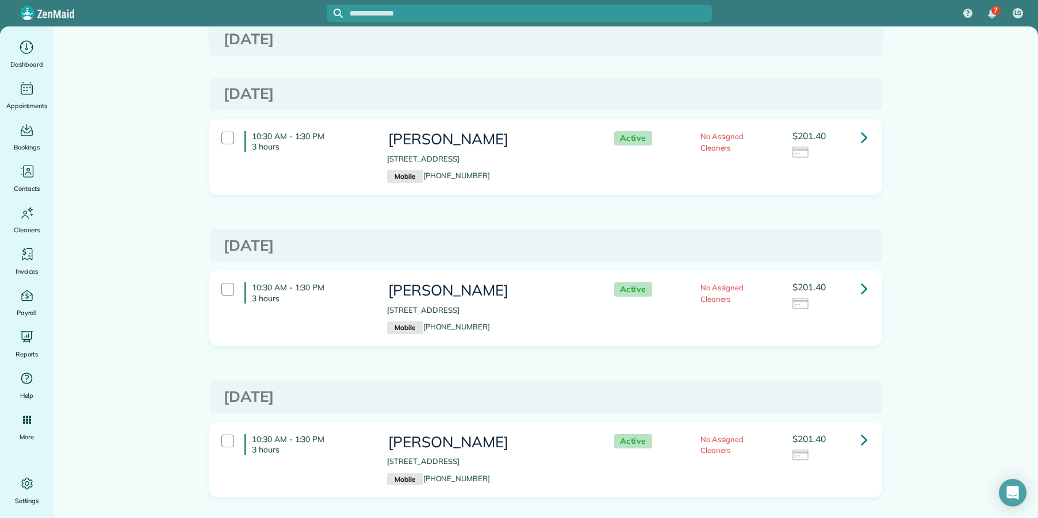
click at [861, 136] on icon at bounding box center [864, 137] width 7 height 20
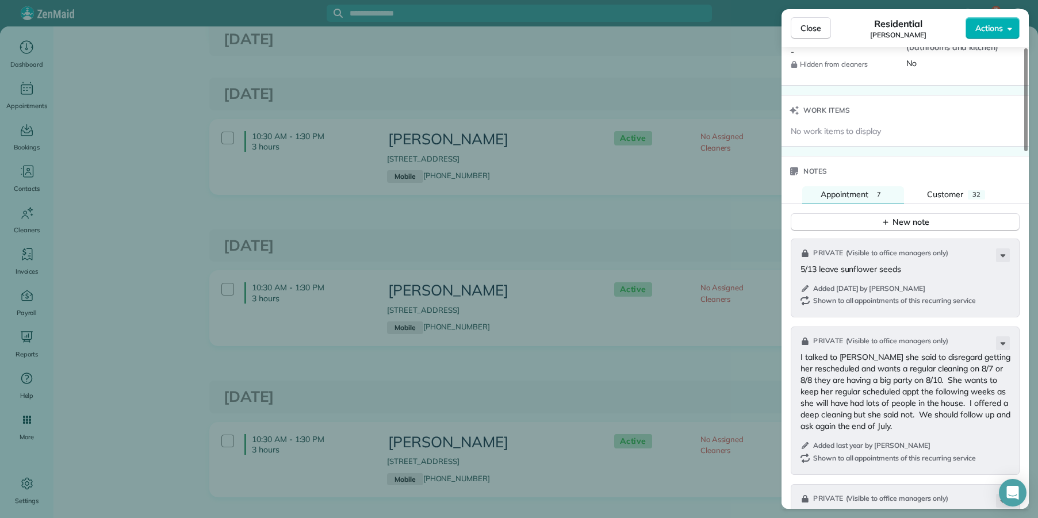
scroll to position [1108, 0]
click at [945, 202] on span "Customer" at bounding box center [945, 197] width 36 height 10
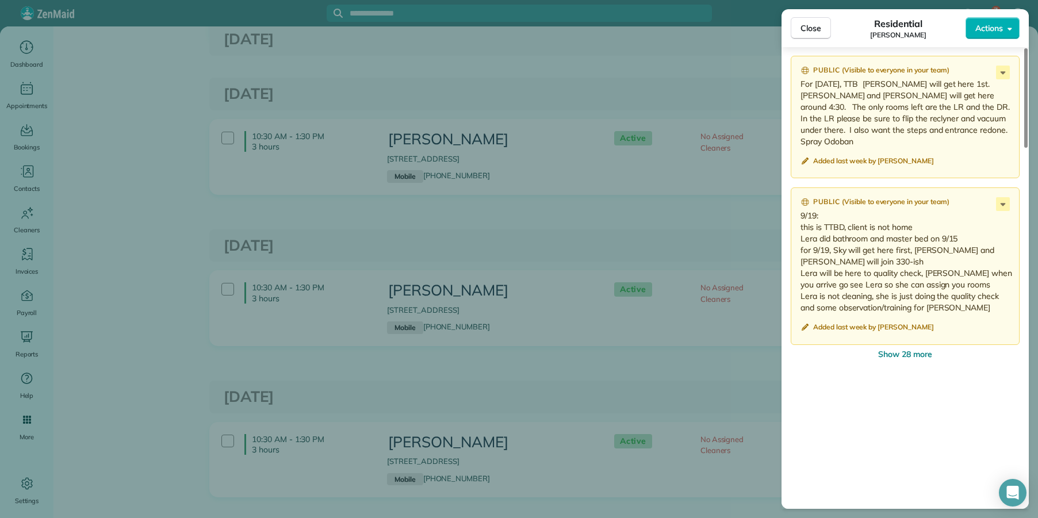
scroll to position [1673, 0]
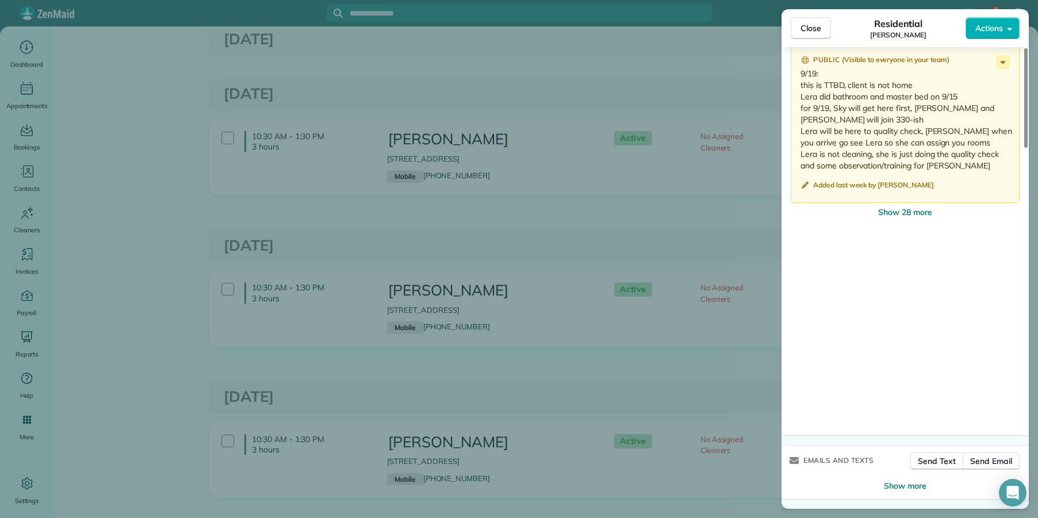
drag, startPoint x: 904, startPoint y: 215, endPoint x: 910, endPoint y: 296, distance: 81.3
click at [904, 215] on span "Show 28 more" at bounding box center [905, 213] width 54 height 12
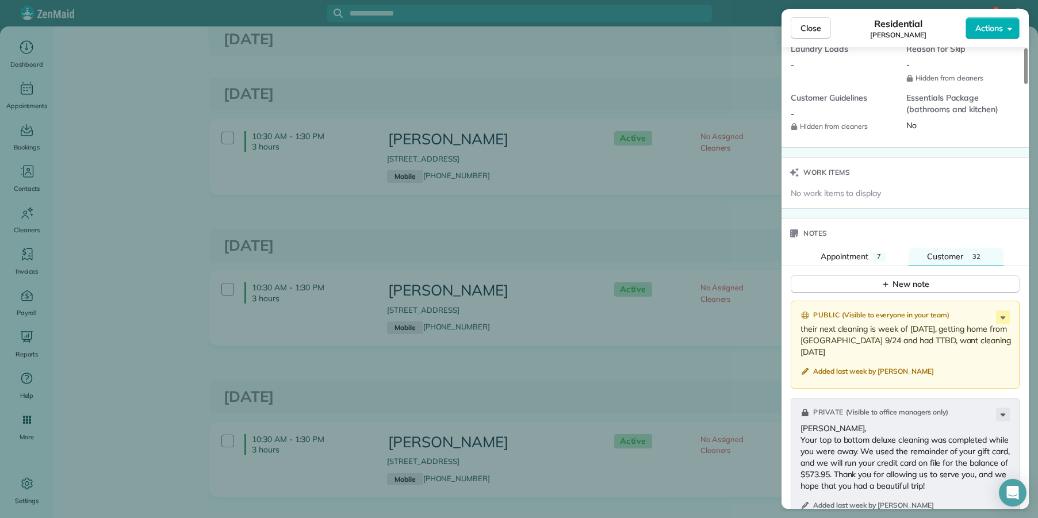
scroll to position [1080, 0]
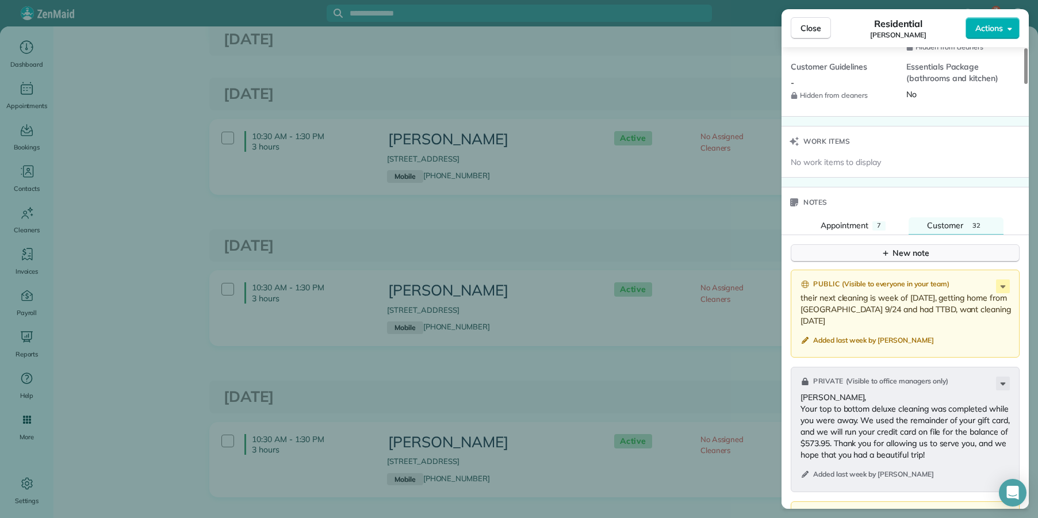
click at [904, 258] on div "New note" at bounding box center [905, 253] width 48 height 12
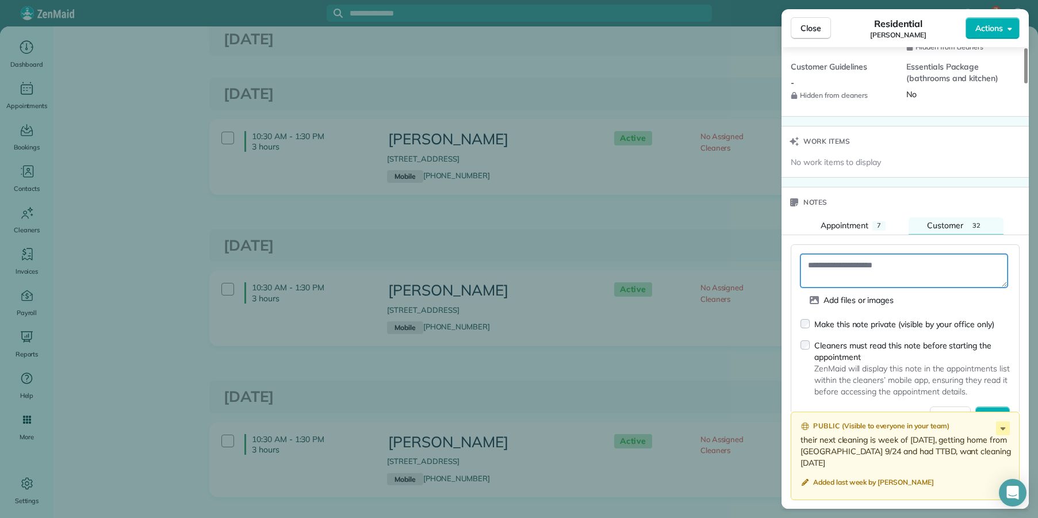
click at [884, 267] on textarea at bounding box center [904, 270] width 207 height 33
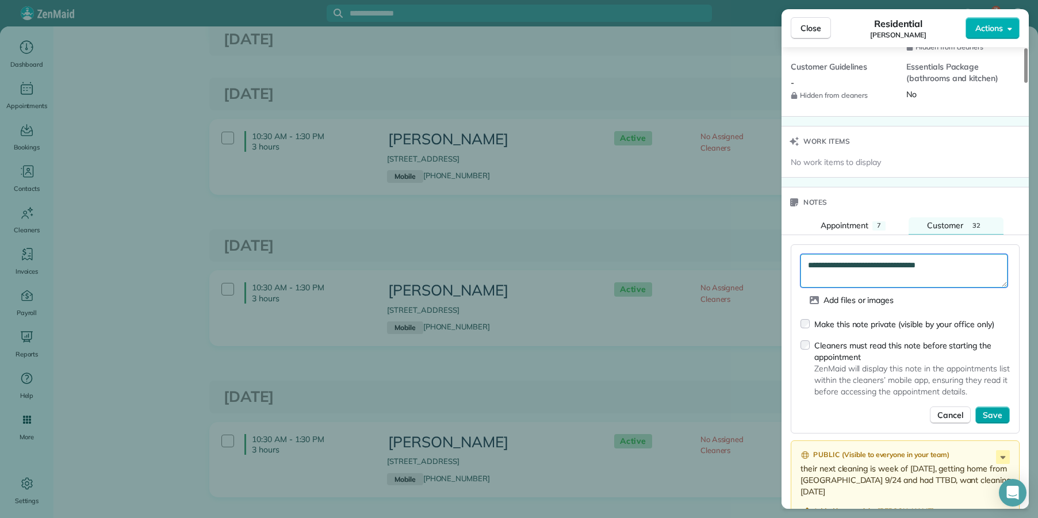
type textarea "**********"
click at [993, 421] on span "Save" at bounding box center [993, 416] width 20 height 12
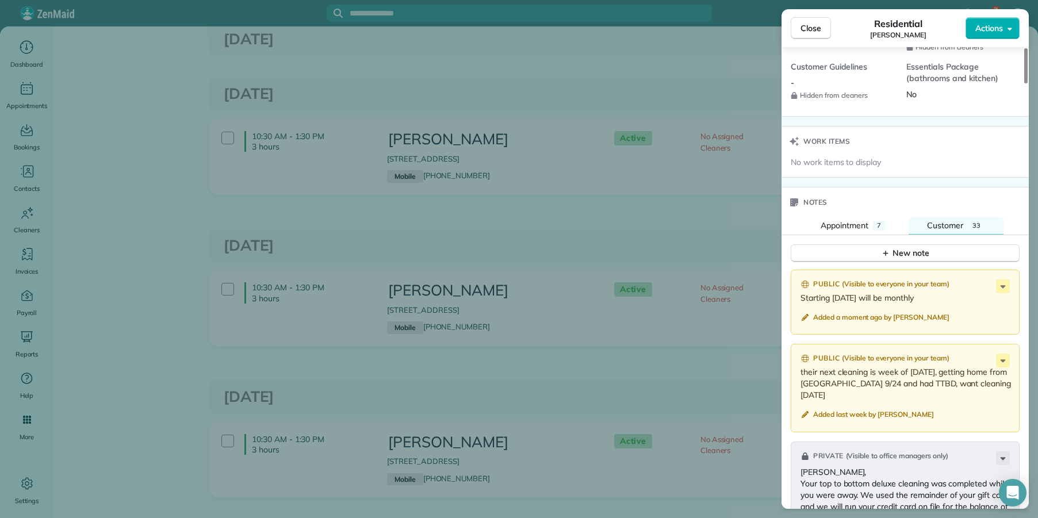
drag, startPoint x: 815, startPoint y: 36, endPoint x: 800, endPoint y: 83, distance: 49.7
click at [815, 36] on button "Close" at bounding box center [811, 28] width 40 height 22
